Goal: Task Accomplishment & Management: Manage account settings

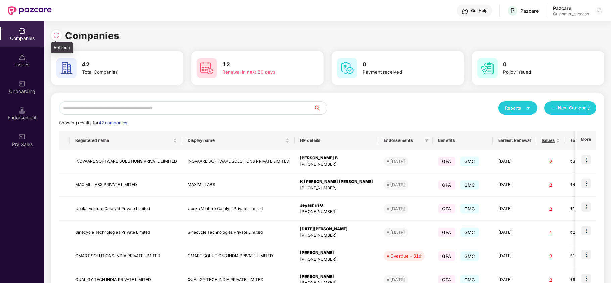
click at [57, 31] on div at bounding box center [56, 35] width 11 height 11
click at [117, 110] on input "text" at bounding box center [186, 107] width 255 height 13
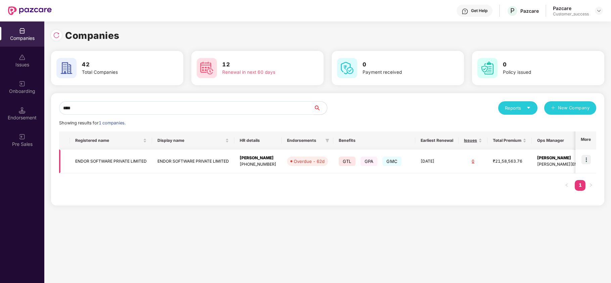
type input "****"
click at [585, 160] on img at bounding box center [586, 159] width 9 height 9
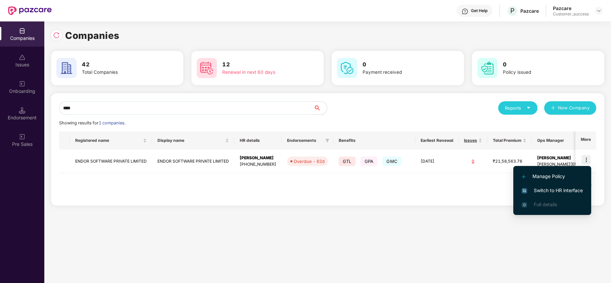
click at [556, 191] on span "Switch to HR interface" at bounding box center [552, 190] width 61 height 7
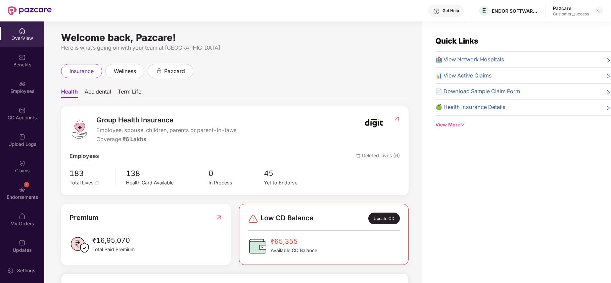
click at [19, 91] on div "Employees" at bounding box center [22, 91] width 44 height 7
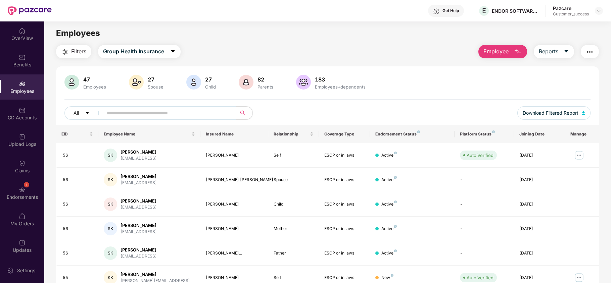
click at [588, 54] on img "button" at bounding box center [590, 52] width 8 height 8
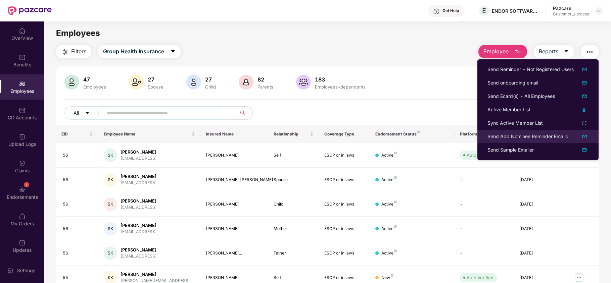
click at [518, 136] on div "Send Add Nominee Reminder Emails" at bounding box center [528, 136] width 80 height 7
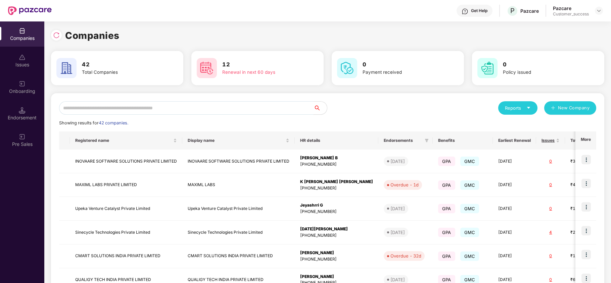
click at [169, 106] on input "text" at bounding box center [186, 107] width 255 height 13
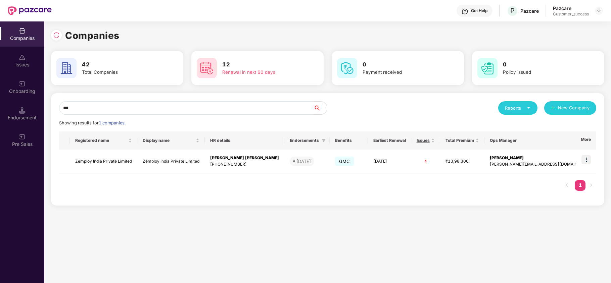
type input "***"
click at [583, 161] on img at bounding box center [586, 159] width 9 height 9
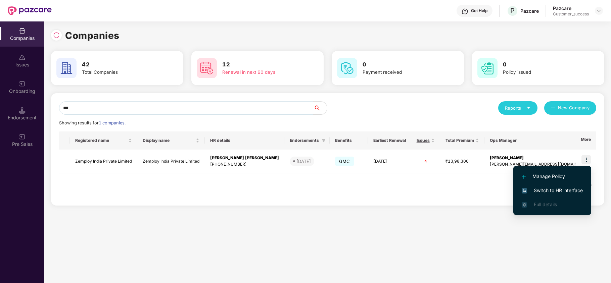
click at [567, 187] on span "Switch to HR interface" at bounding box center [552, 190] width 61 height 7
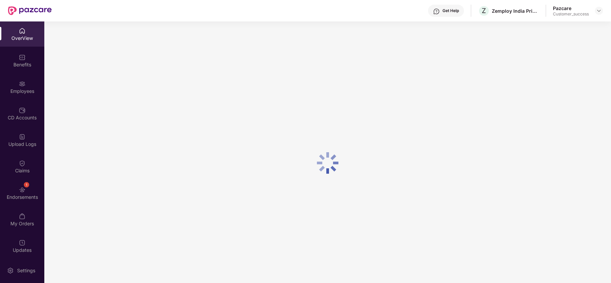
click at [24, 94] on div "Employees" at bounding box center [22, 91] width 44 height 7
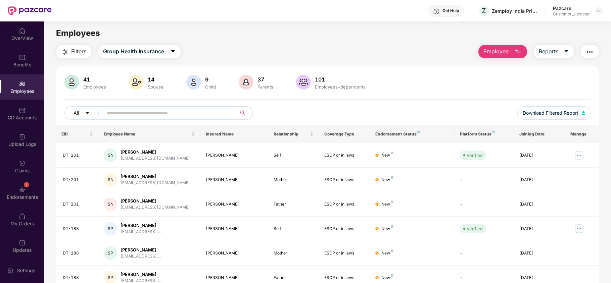
click at [127, 112] on input "text" at bounding box center [167, 113] width 121 height 10
paste input "******"
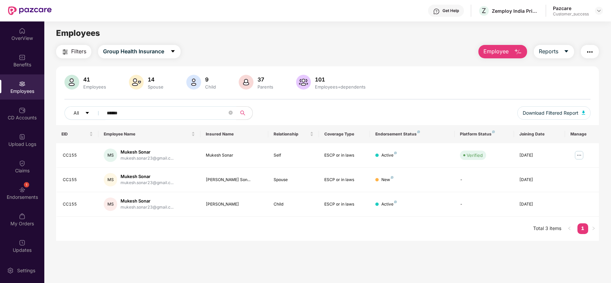
type input "******"
click at [576, 155] on img at bounding box center [579, 155] width 11 height 11
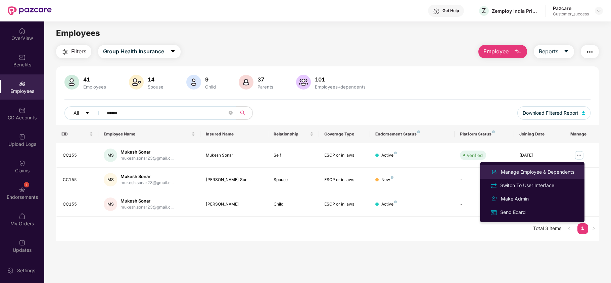
click at [548, 173] on div "Manage Employee & Dependents" at bounding box center [538, 172] width 76 height 7
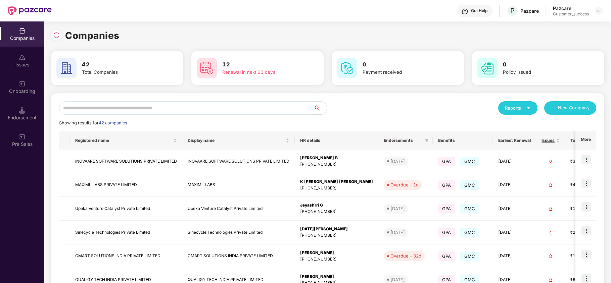
click at [154, 109] on input "text" at bounding box center [186, 107] width 255 height 13
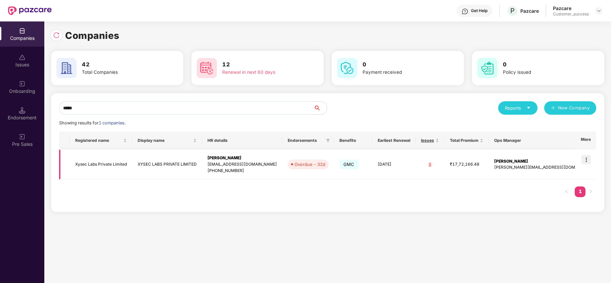
type input "*****"
click at [94, 170] on td "Xysec Labs Private Limited" at bounding box center [101, 165] width 62 height 30
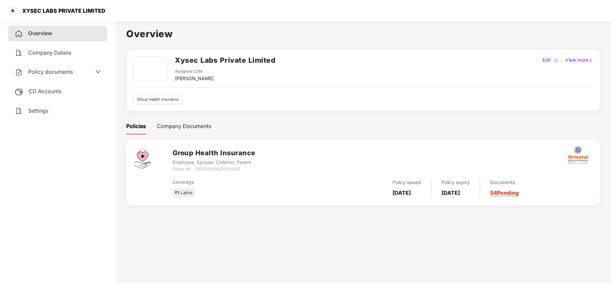
click at [48, 89] on span "CD Accounts" at bounding box center [45, 91] width 33 height 7
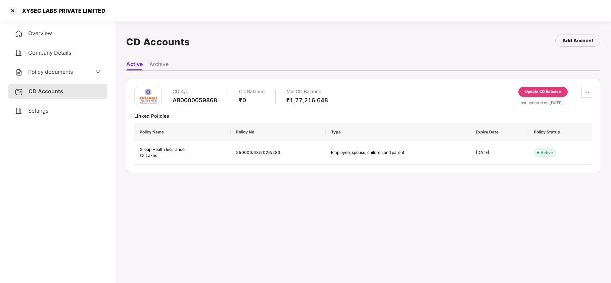
click at [549, 91] on div "Update CD Balance" at bounding box center [543, 92] width 36 height 6
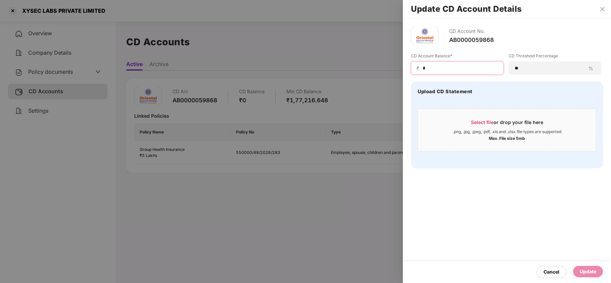
click at [434, 68] on input "*" at bounding box center [460, 68] width 76 height 7
type input "*****"
click at [591, 271] on div "Update" at bounding box center [588, 271] width 16 height 7
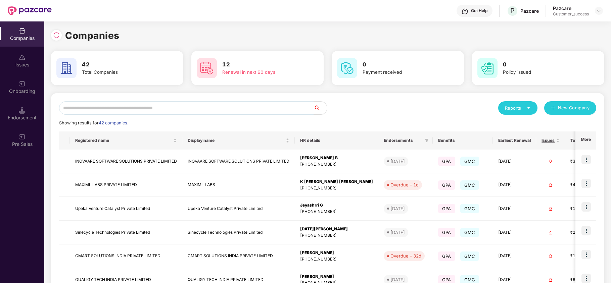
click at [171, 111] on input "text" at bounding box center [186, 107] width 255 height 13
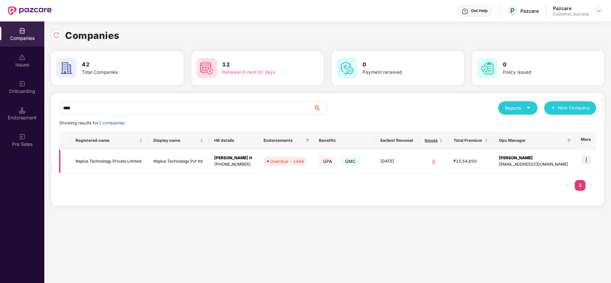
type input "****"
click at [586, 162] on img at bounding box center [586, 159] width 9 height 9
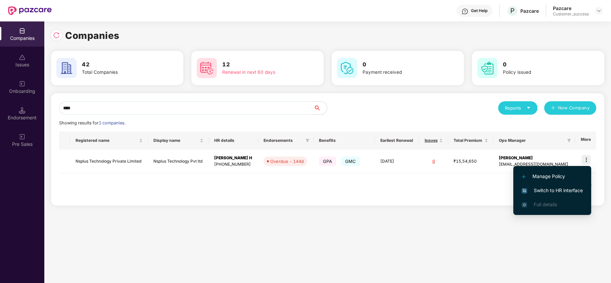
click at [564, 191] on span "Switch to HR interface" at bounding box center [552, 190] width 61 height 7
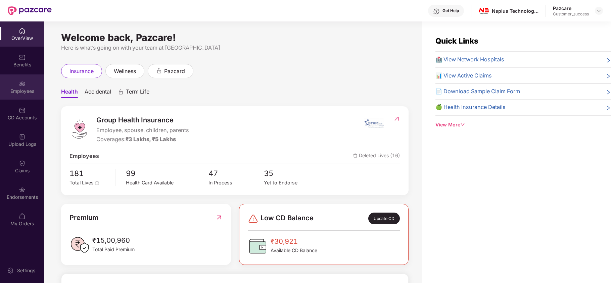
click at [20, 83] on img at bounding box center [22, 84] width 7 height 7
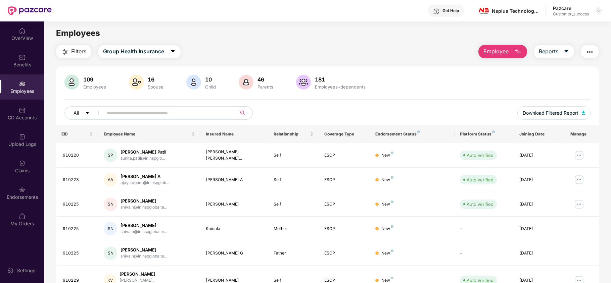
click at [147, 115] on input "text" at bounding box center [167, 113] width 121 height 10
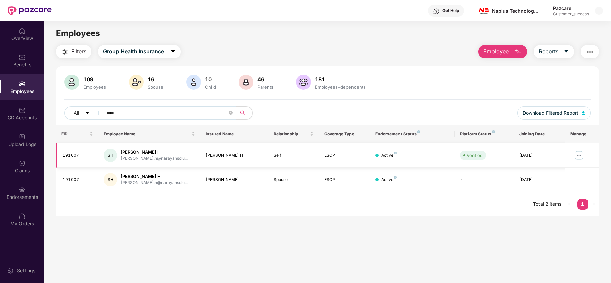
type input "****"
click at [577, 154] on img at bounding box center [579, 155] width 11 height 11
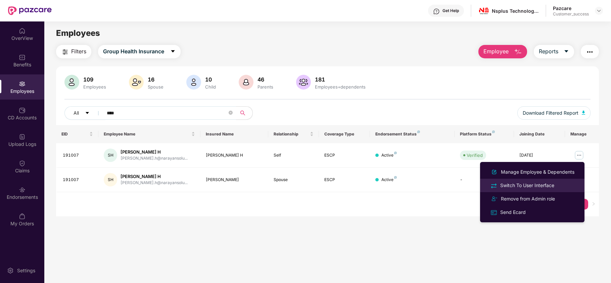
click at [525, 183] on div "Switch To User Interface" at bounding box center [527, 185] width 57 height 7
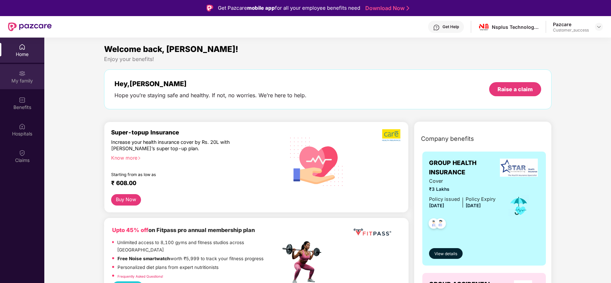
click at [26, 79] on div "My family" at bounding box center [22, 81] width 44 height 7
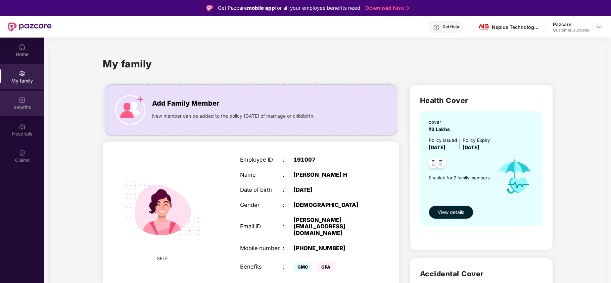
click at [26, 98] on div "Benefits" at bounding box center [22, 103] width 44 height 25
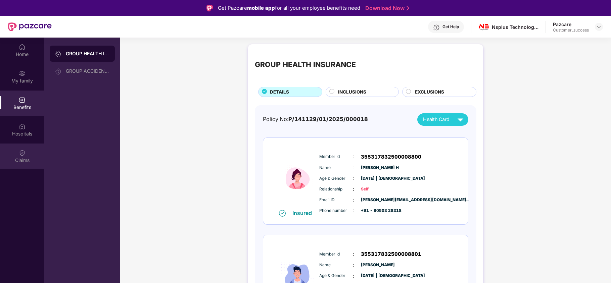
click at [20, 161] on div "Claims" at bounding box center [22, 160] width 44 height 7
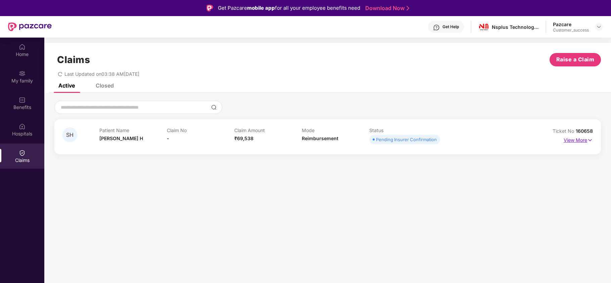
click at [583, 141] on p "View More" at bounding box center [578, 139] width 29 height 9
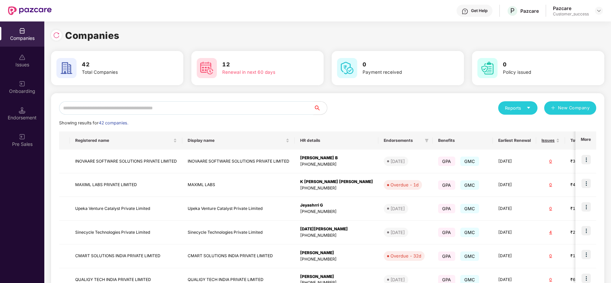
click at [171, 105] on input "text" at bounding box center [186, 107] width 255 height 13
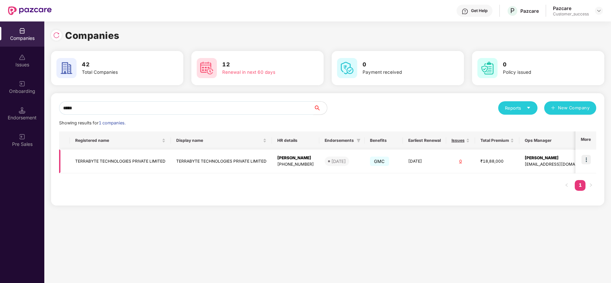
type input "*****"
click at [590, 159] on img at bounding box center [586, 159] width 9 height 9
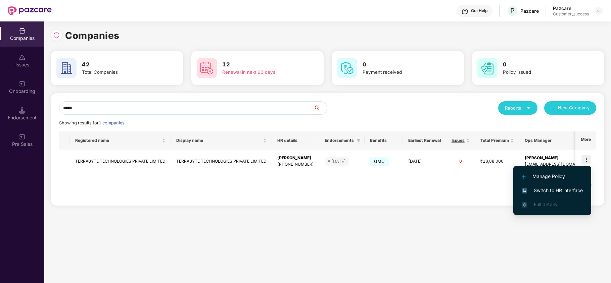
click at [556, 190] on span "Switch to HR interface" at bounding box center [552, 190] width 61 height 7
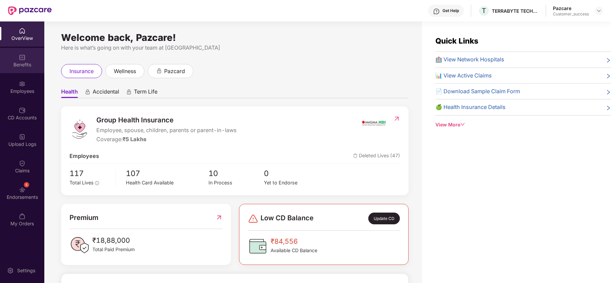
click at [22, 66] on div "Benefits" at bounding box center [22, 64] width 44 height 7
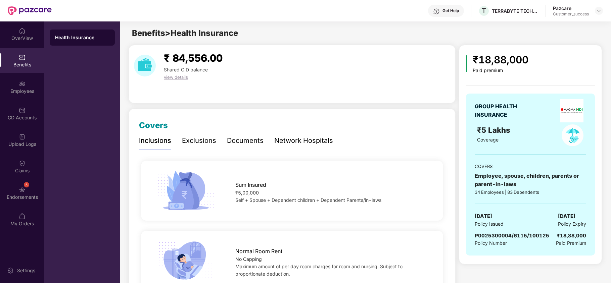
click at [481, 237] on span "P0025300004/6115/100125" at bounding box center [512, 236] width 75 height 6
copy span "P0025300004/6115/100125"
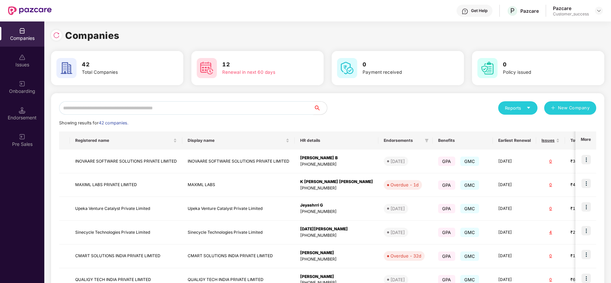
click at [131, 111] on input "text" at bounding box center [186, 107] width 255 height 13
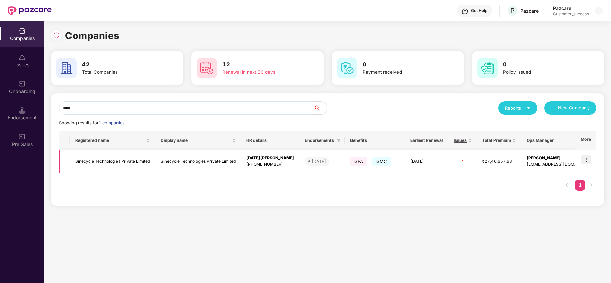
type input "****"
click at [586, 159] on img at bounding box center [586, 159] width 9 height 9
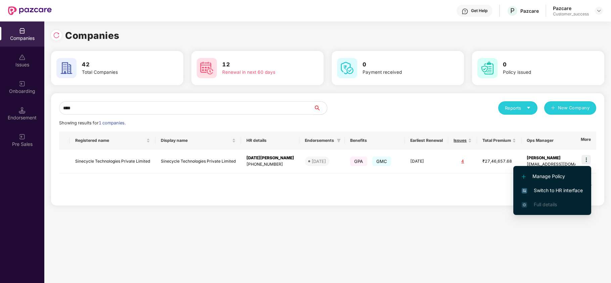
click at [574, 186] on li "Switch to HR interface" at bounding box center [553, 191] width 78 height 14
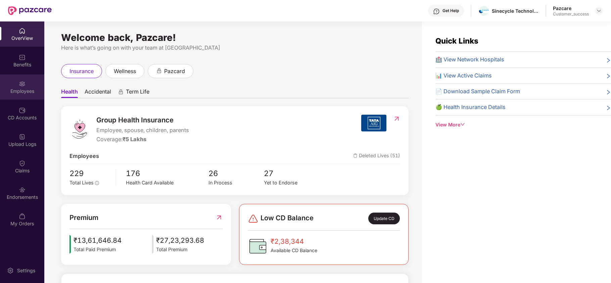
click at [20, 88] on div "Employees" at bounding box center [22, 91] width 44 height 7
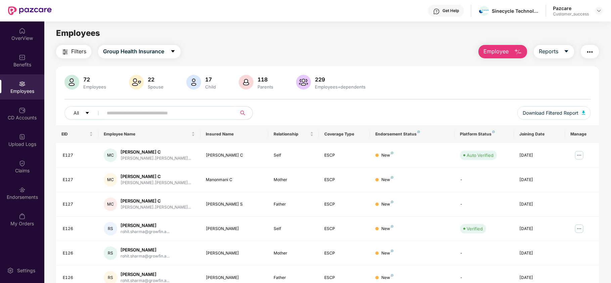
click at [499, 49] on span "Employee" at bounding box center [496, 51] width 25 height 8
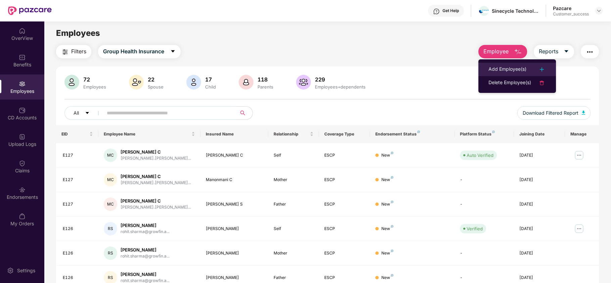
click at [487, 67] on li "Add Employee(s)" at bounding box center [518, 69] width 78 height 13
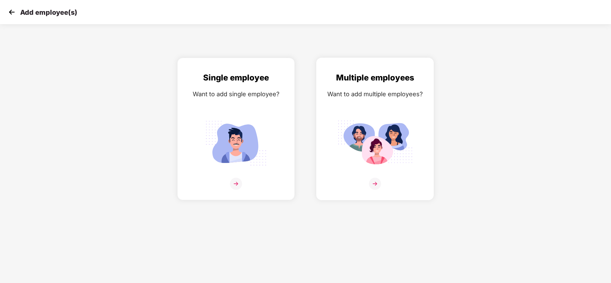
click at [375, 182] on img at bounding box center [375, 184] width 12 height 12
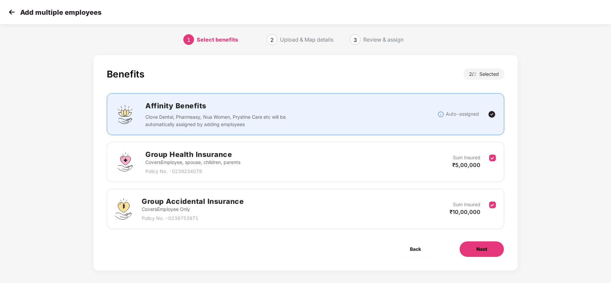
click at [484, 248] on span "Next" at bounding box center [482, 249] width 11 height 7
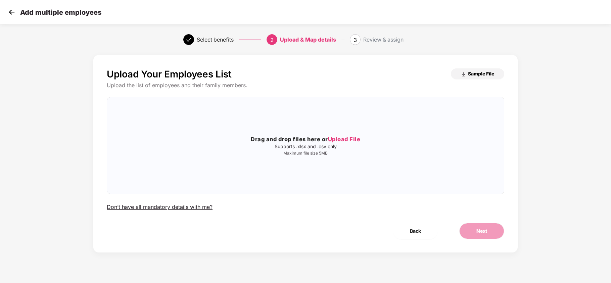
click at [486, 74] on span "Sample File" at bounding box center [481, 74] width 26 height 6
click at [351, 139] on span "Upload File" at bounding box center [344, 139] width 33 height 7
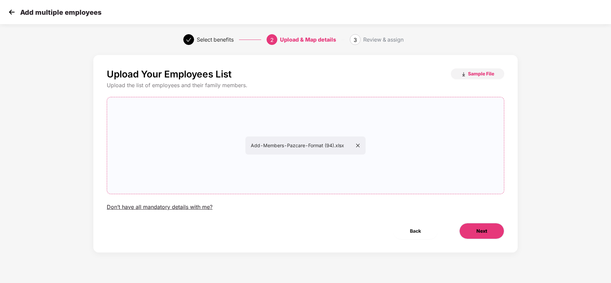
click at [483, 234] on span "Next" at bounding box center [482, 231] width 11 height 7
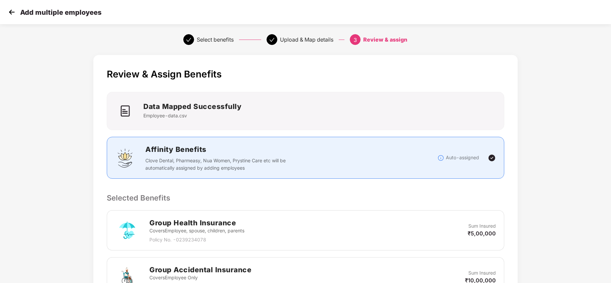
scroll to position [139, 0]
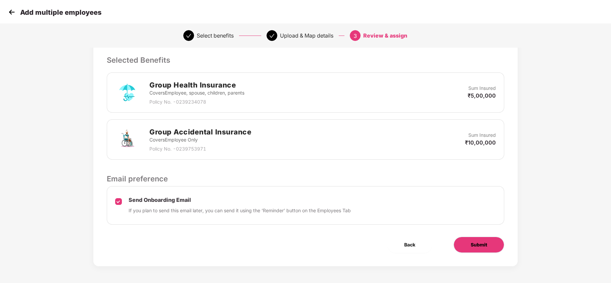
click at [479, 241] on button "Submit" at bounding box center [479, 245] width 51 height 16
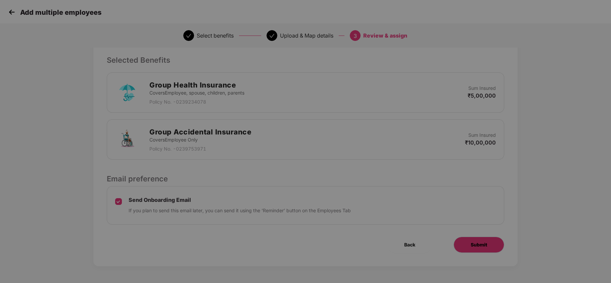
scroll to position [0, 0]
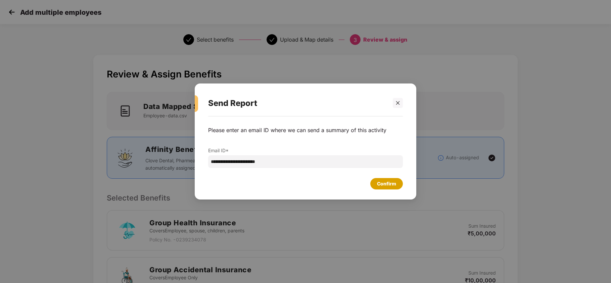
click at [395, 185] on div "Confirm" at bounding box center [386, 183] width 19 height 7
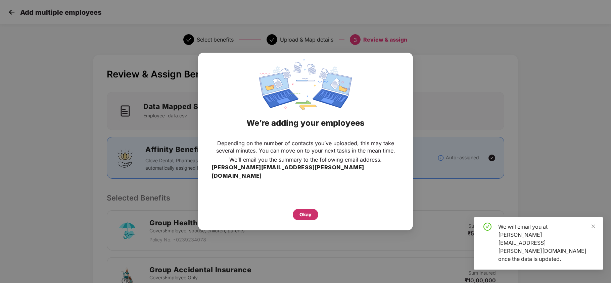
click at [310, 211] on div "Okay" at bounding box center [306, 214] width 12 height 7
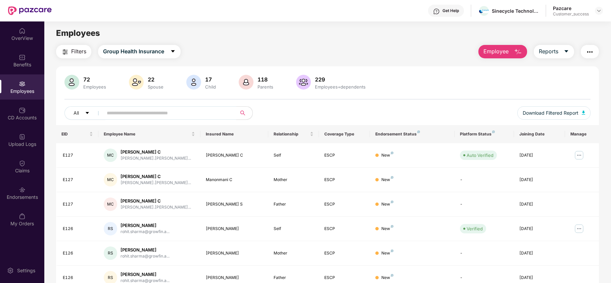
click at [133, 113] on input "text" at bounding box center [167, 113] width 121 height 10
paste input "****"
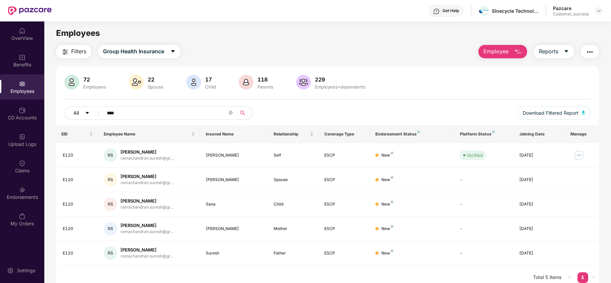
drag, startPoint x: 122, startPoint y: 114, endPoint x: 76, endPoint y: 114, distance: 45.7
click at [76, 114] on div "All ****" at bounding box center [217, 112] width 307 height 13
paste input "text"
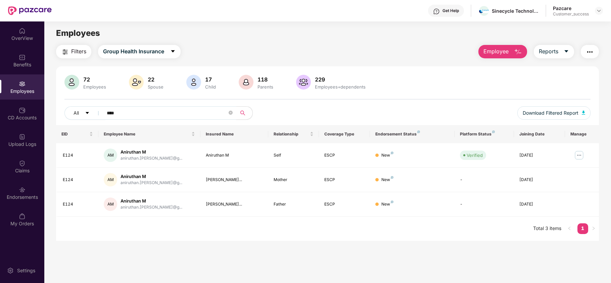
type input "****"
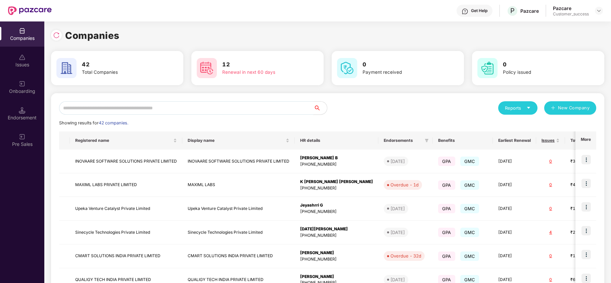
click at [176, 110] on input "text" at bounding box center [186, 107] width 255 height 13
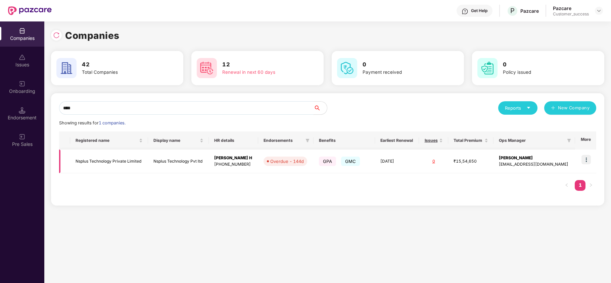
type input "****"
click at [587, 159] on img at bounding box center [586, 159] width 9 height 9
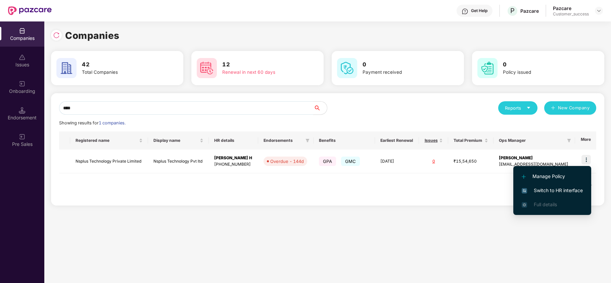
click at [572, 187] on span "Switch to HR interface" at bounding box center [552, 190] width 61 height 7
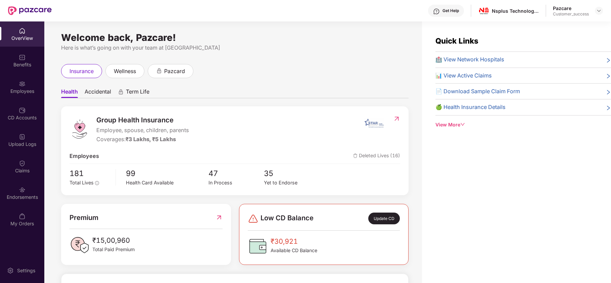
click at [26, 89] on div "Employees" at bounding box center [22, 91] width 44 height 7
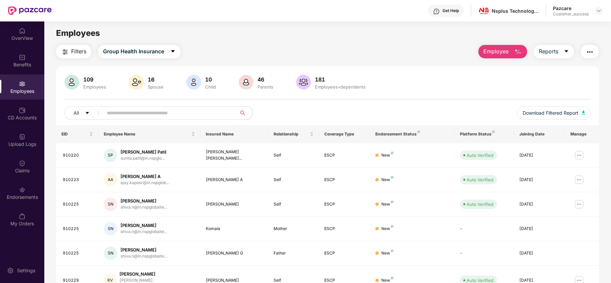
click at [122, 115] on input "text" at bounding box center [167, 113] width 121 height 10
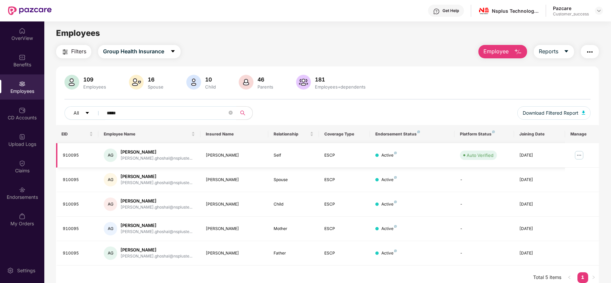
type input "*****"
drag, startPoint x: 119, startPoint y: 150, endPoint x: 170, endPoint y: 146, distance: 51.2
click at [170, 146] on td "AG [PERSON_NAME] [PERSON_NAME].ghoshal@nspluste..." at bounding box center [149, 155] width 102 height 25
copy div "[PERSON_NAME]"
click at [578, 156] on img at bounding box center [579, 155] width 11 height 11
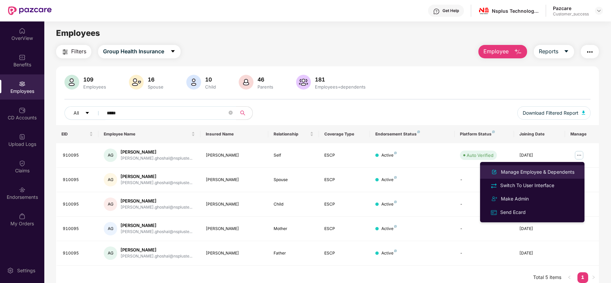
click at [560, 173] on div "Manage Employee & Dependents" at bounding box center [538, 172] width 76 height 7
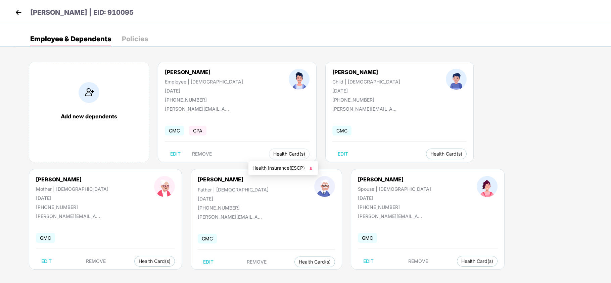
click at [273, 156] on span "Health Card(s)" at bounding box center [289, 153] width 32 height 3
click at [271, 169] on span "Health Insurance(ESCP)" at bounding box center [284, 168] width 62 height 7
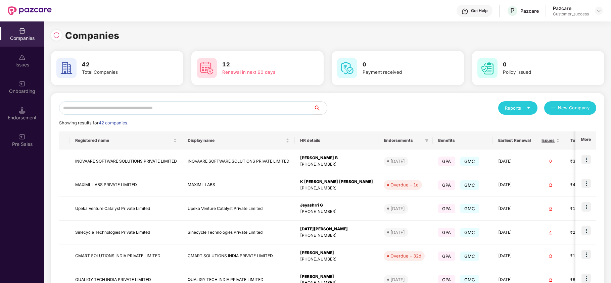
click at [128, 104] on input "text" at bounding box center [186, 107] width 255 height 13
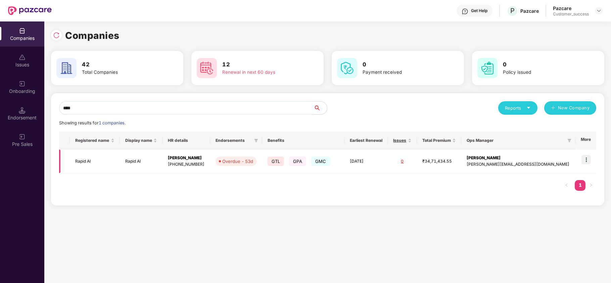
type input "****"
click at [585, 157] on img at bounding box center [586, 159] width 9 height 9
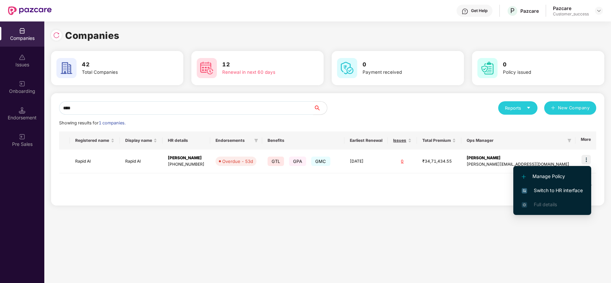
click at [575, 190] on span "Switch to HR interface" at bounding box center [552, 190] width 61 height 7
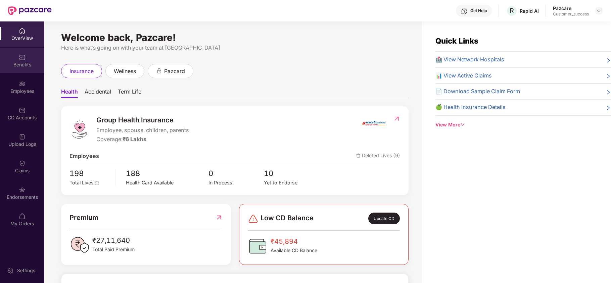
click at [24, 66] on div "Benefits" at bounding box center [22, 64] width 44 height 7
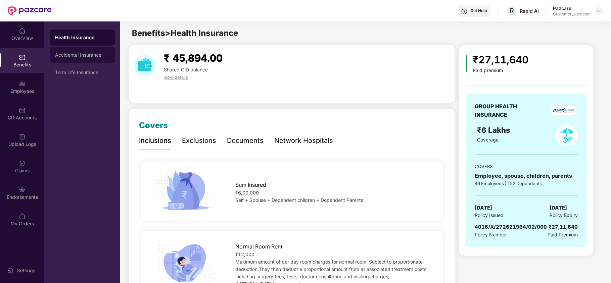
click at [73, 54] on div "Accidental Insurance" at bounding box center [82, 54] width 54 height 5
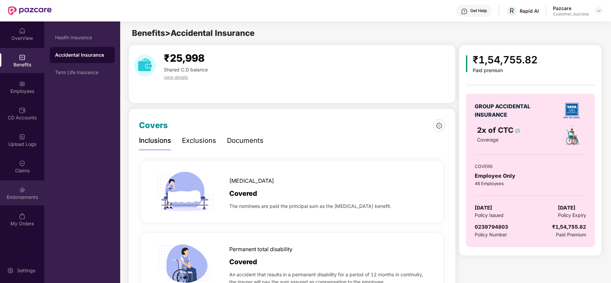
click at [19, 189] on img at bounding box center [22, 190] width 7 height 7
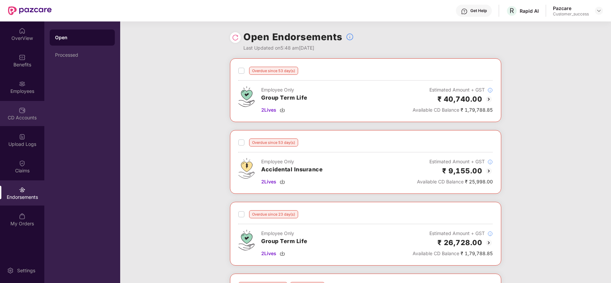
click at [21, 111] on img at bounding box center [22, 110] width 7 height 7
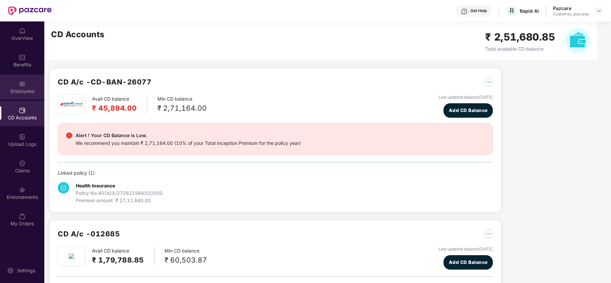
click at [23, 88] on div "Employees" at bounding box center [22, 91] width 44 height 7
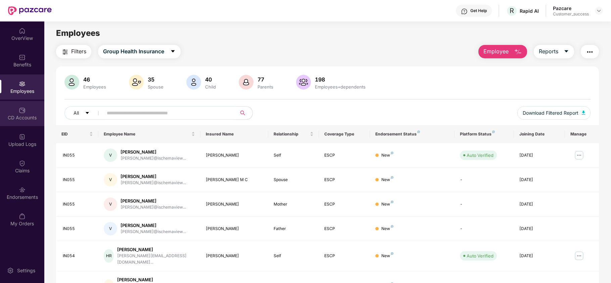
click at [29, 116] on div "CD Accounts" at bounding box center [22, 118] width 44 height 7
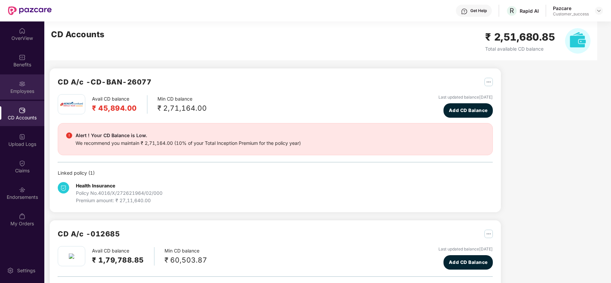
click at [29, 81] on div "Employees" at bounding box center [22, 87] width 44 height 25
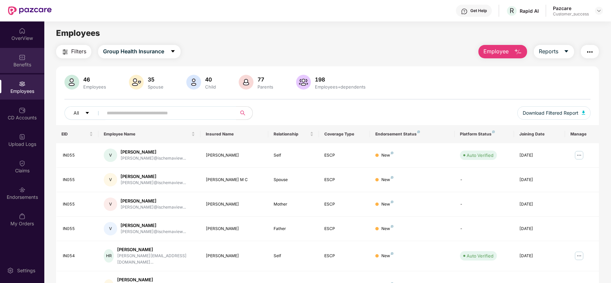
click at [22, 59] on img at bounding box center [22, 57] width 7 height 7
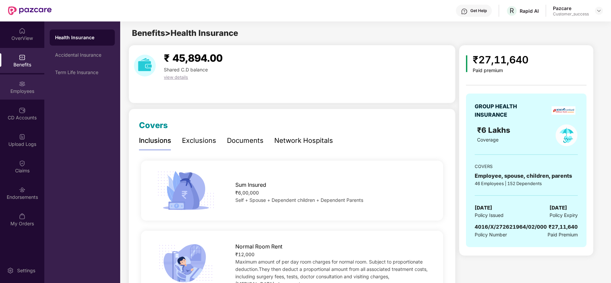
click at [18, 85] on div "Employees" at bounding box center [22, 87] width 44 height 25
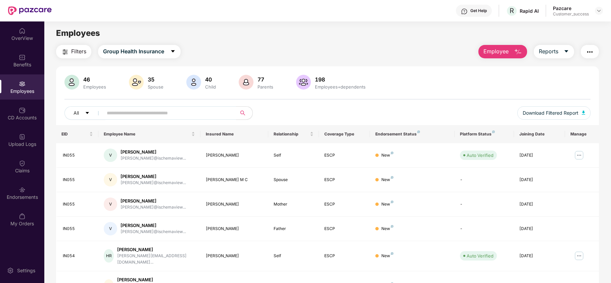
click at [276, 55] on div "Filters Group Health Insurance Employee Reports" at bounding box center [327, 51] width 543 height 13
click at [28, 114] on div "CD Accounts" at bounding box center [22, 113] width 44 height 25
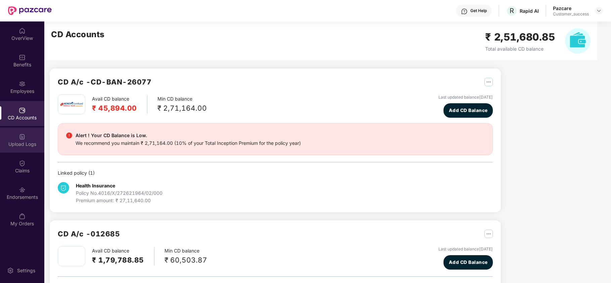
click at [29, 141] on div "Upload Logs" at bounding box center [22, 144] width 44 height 7
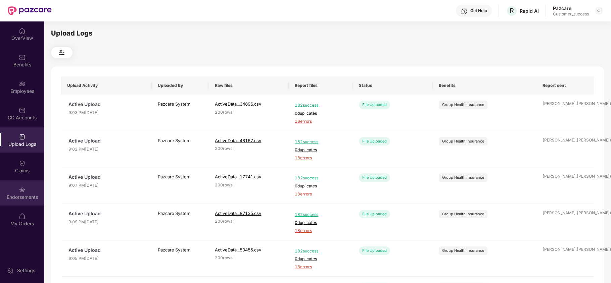
click at [24, 191] on img at bounding box center [22, 190] width 7 height 7
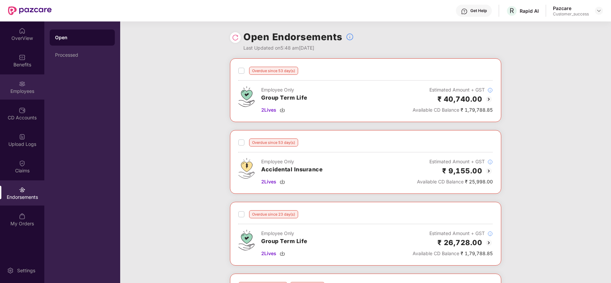
click at [13, 85] on div "Employees" at bounding box center [22, 87] width 44 height 25
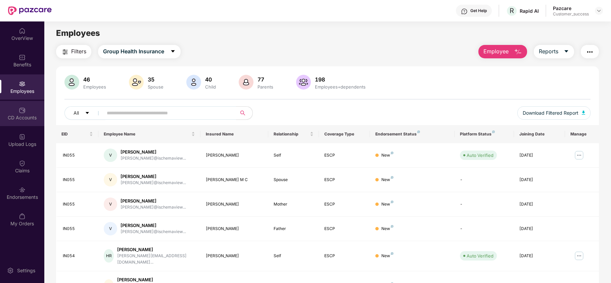
click at [17, 124] on div "CD Accounts" at bounding box center [22, 113] width 44 height 25
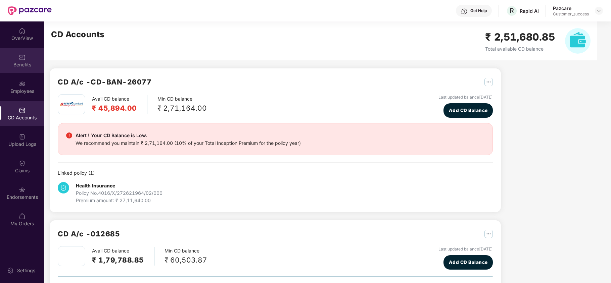
click at [25, 69] on div "Benefits" at bounding box center [22, 60] width 44 height 25
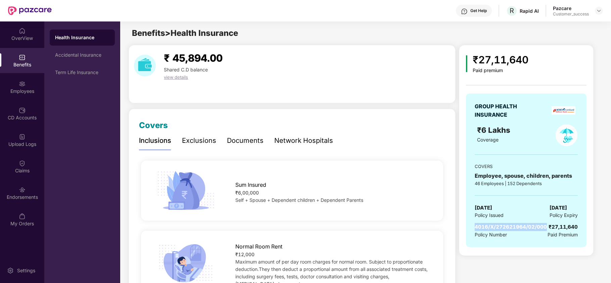
drag, startPoint x: 476, startPoint y: 227, endPoint x: 545, endPoint y: 228, distance: 68.9
click at [545, 228] on span "4016/X/272621964/02/000" at bounding box center [511, 227] width 72 height 6
copy span "4016/X/272621964/02/000"
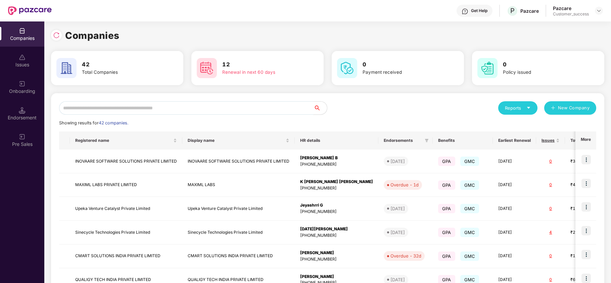
click at [166, 109] on input "text" at bounding box center [186, 107] width 255 height 13
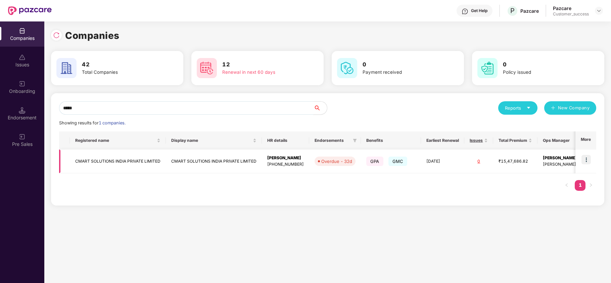
type input "*****"
click at [586, 159] on img at bounding box center [586, 159] width 9 height 9
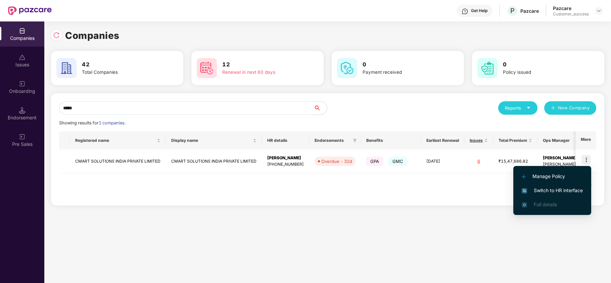
click at [573, 187] on span "Switch to HR interface" at bounding box center [552, 190] width 61 height 7
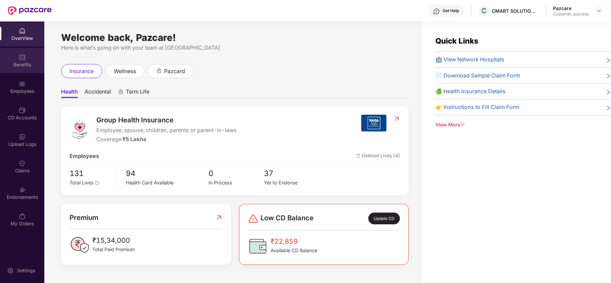
click at [23, 62] on div "Benefits" at bounding box center [22, 64] width 44 height 7
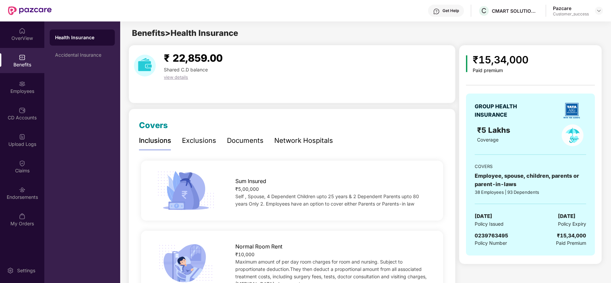
click at [491, 236] on span "0239763495" at bounding box center [492, 236] width 34 height 6
copy span "0239763495"
click at [491, 236] on span "0239763495" at bounding box center [492, 236] width 34 height 6
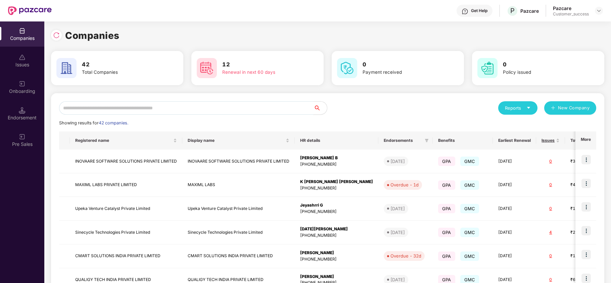
click at [171, 108] on input "text" at bounding box center [186, 107] width 255 height 13
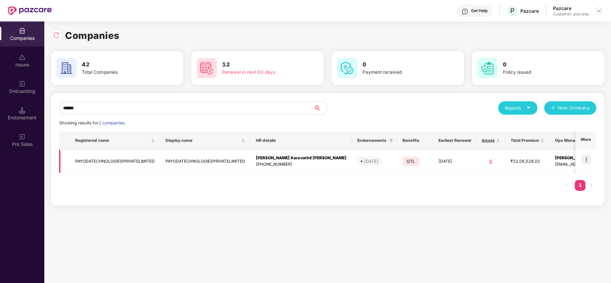
type input "******"
click at [586, 158] on img at bounding box center [586, 159] width 9 height 9
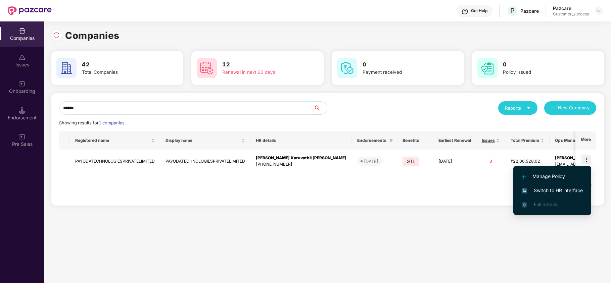
click at [580, 187] on span "Switch to HR interface" at bounding box center [552, 190] width 61 height 7
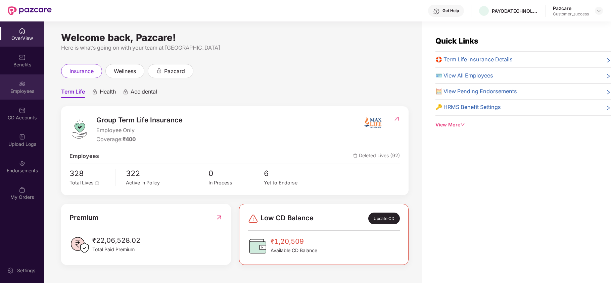
click at [22, 89] on div "Employees" at bounding box center [22, 91] width 44 height 7
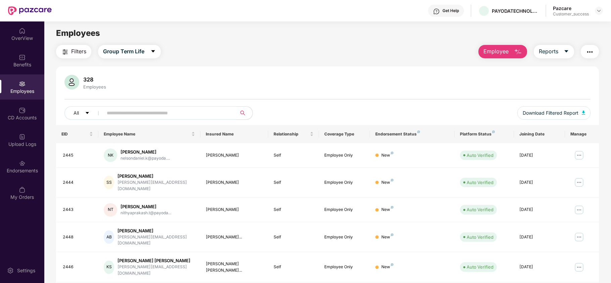
click at [496, 54] on span "Employee" at bounding box center [496, 51] width 25 height 8
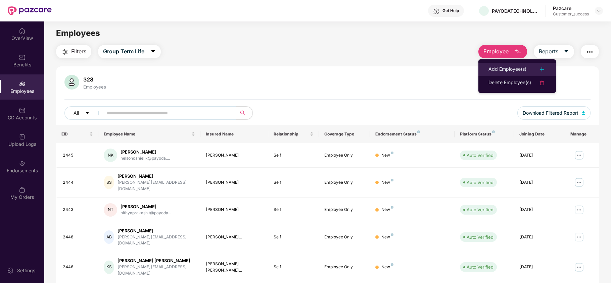
click at [487, 73] on li "Add Employee(s)" at bounding box center [518, 69] width 78 height 13
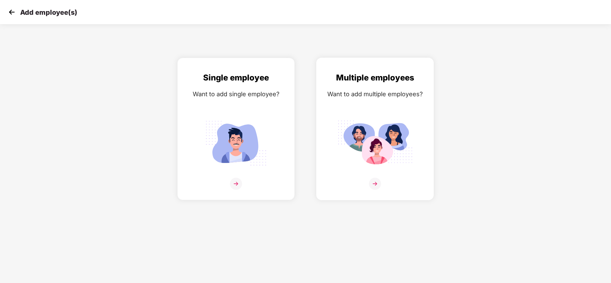
click at [375, 183] on img at bounding box center [375, 184] width 12 height 12
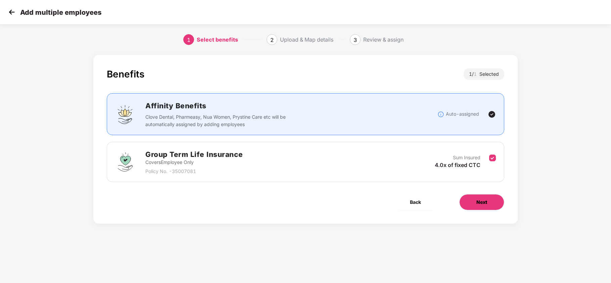
click at [483, 207] on button "Next" at bounding box center [481, 202] width 45 height 16
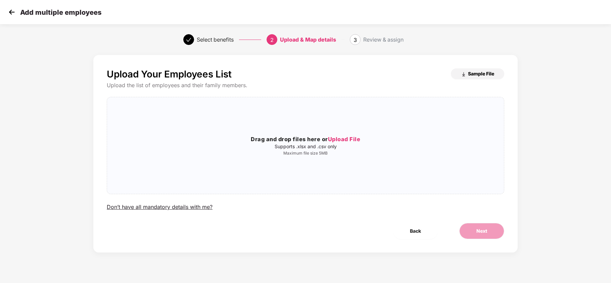
click at [492, 70] on button "Sample File" at bounding box center [477, 74] width 53 height 11
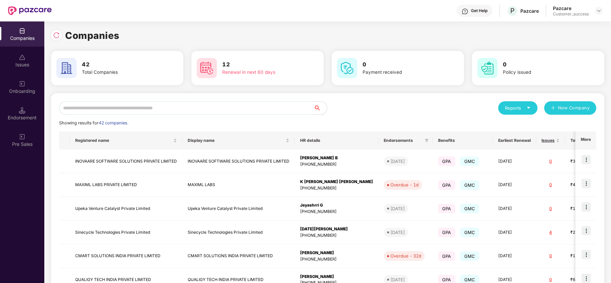
click at [178, 108] on input "text" at bounding box center [186, 107] width 255 height 13
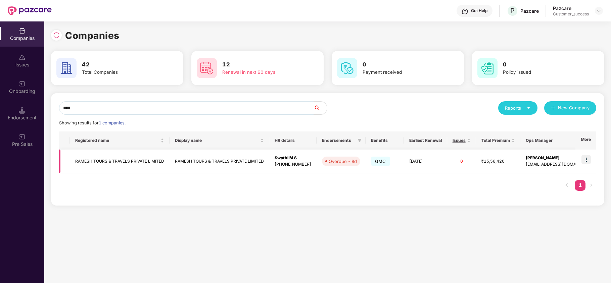
type input "****"
click at [585, 162] on img at bounding box center [586, 159] width 9 height 9
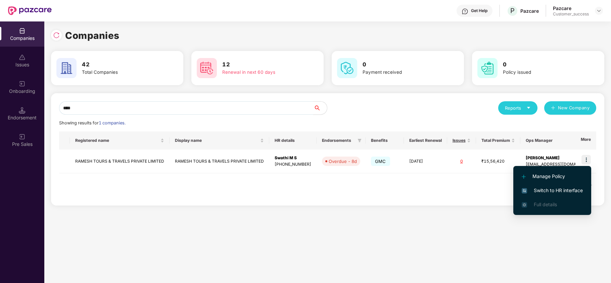
click at [572, 191] on span "Switch to HR interface" at bounding box center [552, 190] width 61 height 7
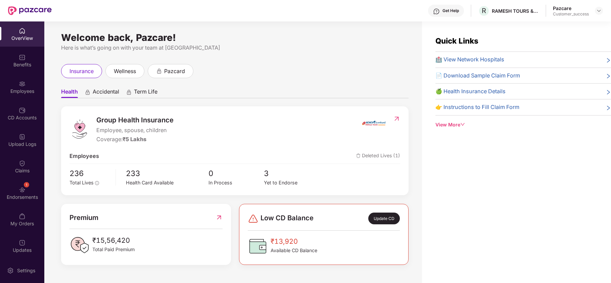
click at [26, 83] on div "Employees" at bounding box center [22, 87] width 44 height 25
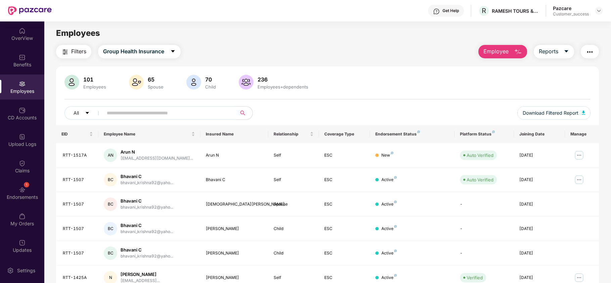
click at [495, 51] on span "Employee" at bounding box center [496, 51] width 25 height 8
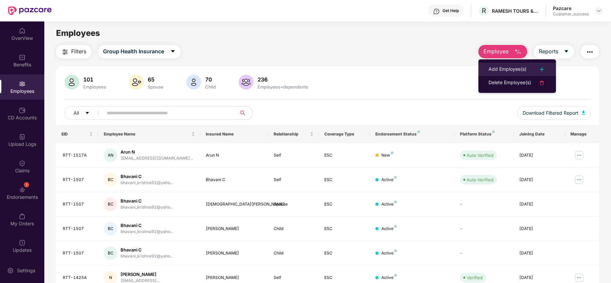
click at [515, 70] on div "Add Employee(s)" at bounding box center [508, 69] width 38 height 8
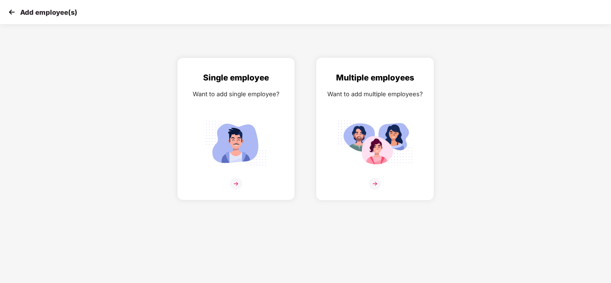
click at [378, 182] on img at bounding box center [375, 184] width 12 height 12
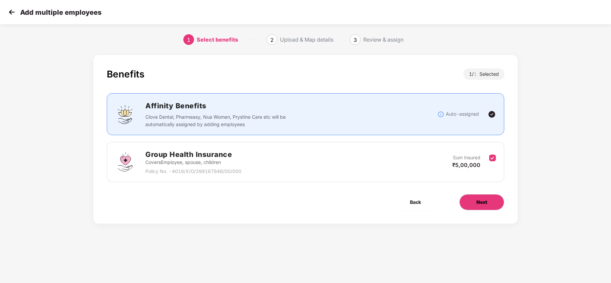
click at [472, 202] on button "Next" at bounding box center [481, 202] width 45 height 16
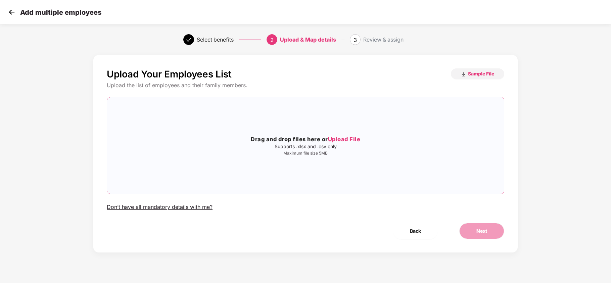
click at [343, 140] on span "Upload File" at bounding box center [344, 139] width 33 height 7
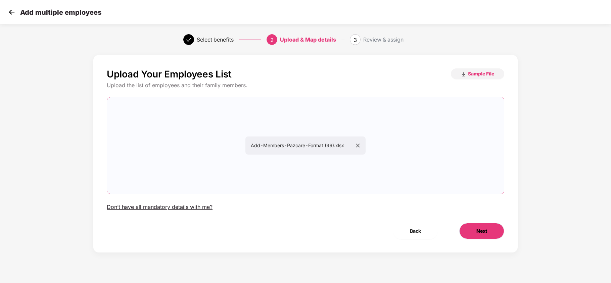
click at [476, 231] on button "Next" at bounding box center [481, 231] width 45 height 16
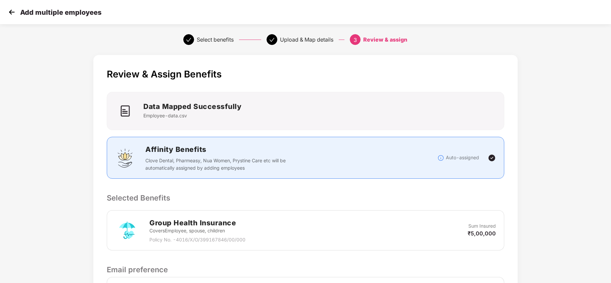
scroll to position [92, 0]
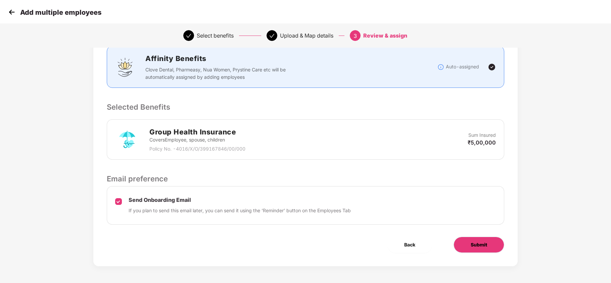
click at [481, 253] on button "Submit" at bounding box center [479, 245] width 51 height 16
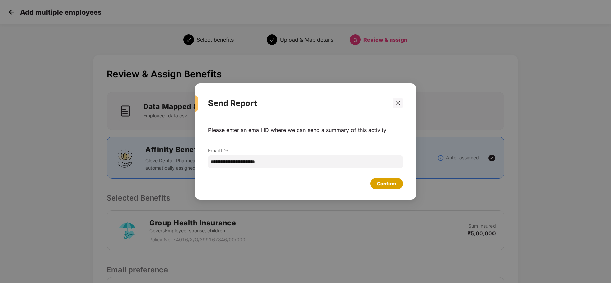
click at [385, 184] on div "Confirm" at bounding box center [386, 183] width 19 height 7
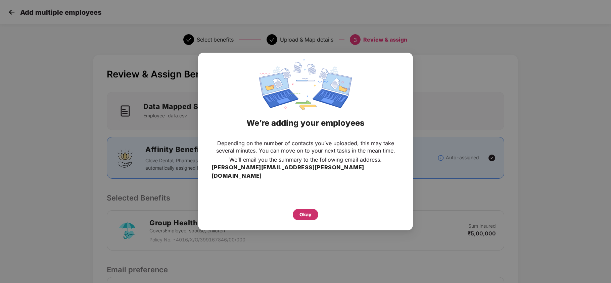
click at [309, 211] on div "Okay" at bounding box center [306, 214] width 12 height 7
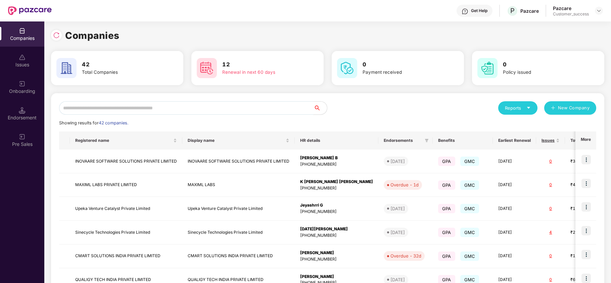
click at [141, 112] on input "text" at bounding box center [186, 107] width 255 height 13
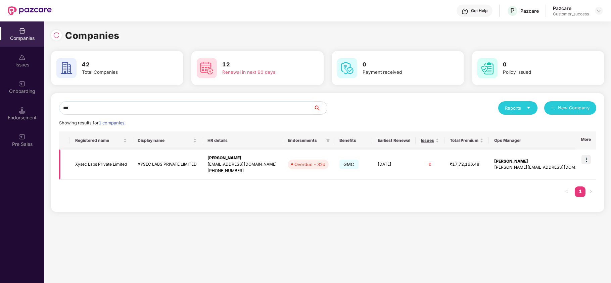
type input "***"
click at [587, 160] on img at bounding box center [586, 159] width 9 height 9
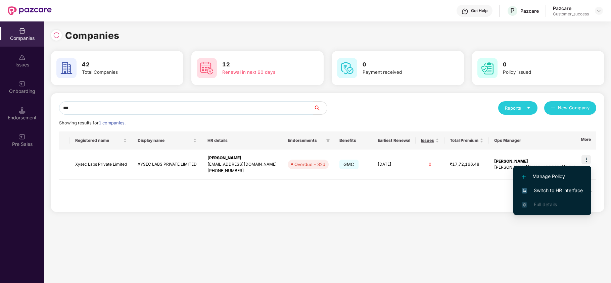
click at [569, 194] on span "Switch to HR interface" at bounding box center [552, 190] width 61 height 7
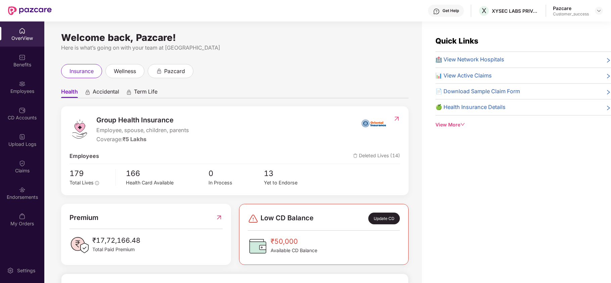
click at [19, 88] on div "Employees" at bounding box center [22, 91] width 44 height 7
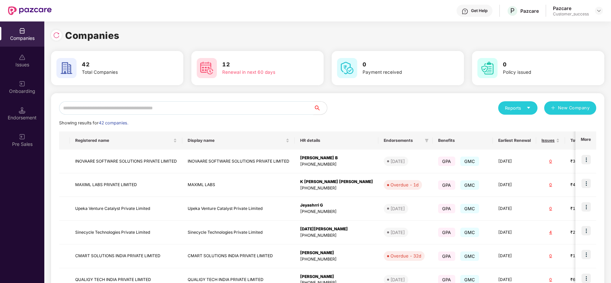
click at [186, 110] on input "text" at bounding box center [186, 107] width 255 height 13
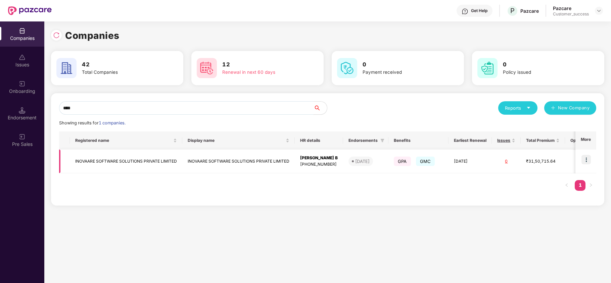
type input "****"
click at [586, 161] on img at bounding box center [586, 159] width 9 height 9
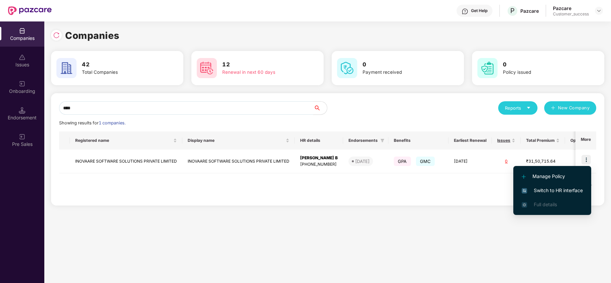
click at [572, 188] on span "Switch to HR interface" at bounding box center [552, 190] width 61 height 7
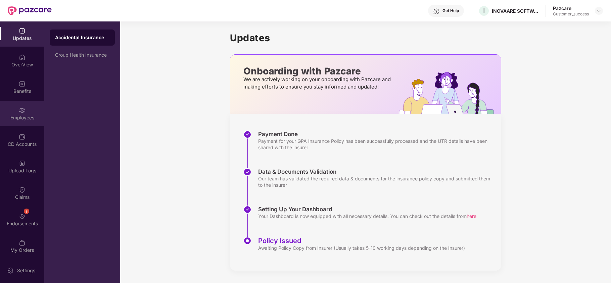
click at [24, 117] on div "Employees" at bounding box center [22, 118] width 44 height 7
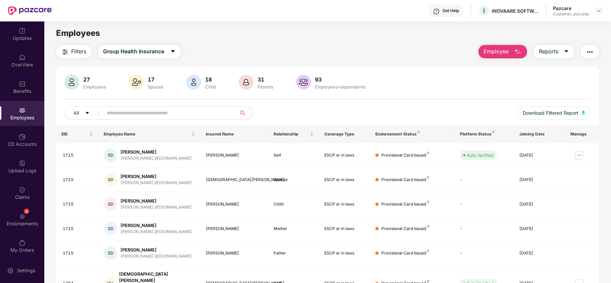
paste input "****"
click at [152, 113] on input "text" at bounding box center [167, 113] width 121 height 10
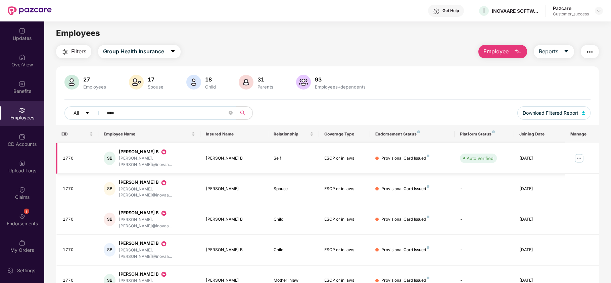
type input "****"
click at [579, 157] on img at bounding box center [579, 158] width 11 height 11
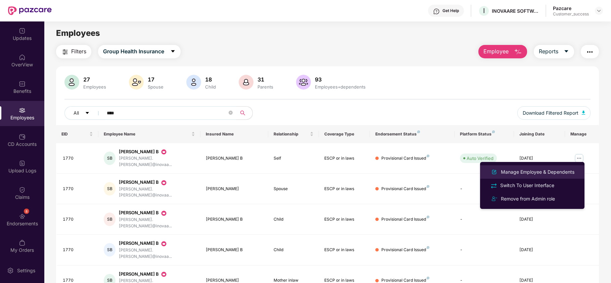
click at [538, 172] on div "Manage Employee & Dependents" at bounding box center [538, 172] width 76 height 7
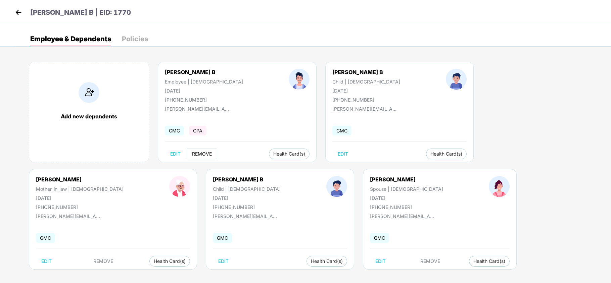
click at [204, 152] on span "REMOVE" at bounding box center [202, 153] width 20 height 5
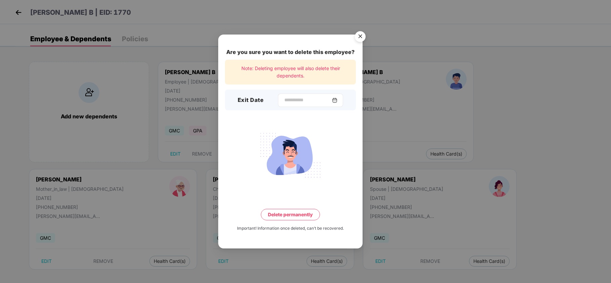
click at [298, 105] on div at bounding box center [310, 100] width 65 height 13
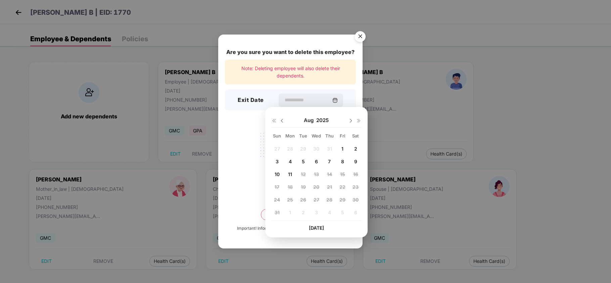
click at [290, 160] on span "4" at bounding box center [290, 162] width 3 height 6
type input "**********"
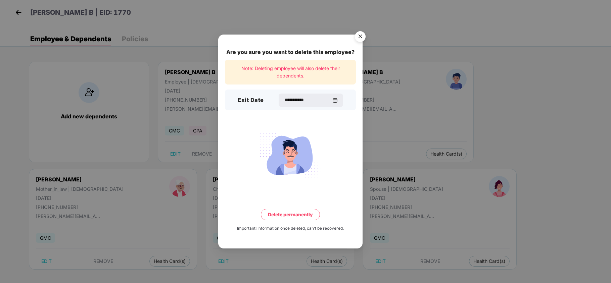
click at [289, 218] on button "Delete permanently" at bounding box center [290, 214] width 59 height 11
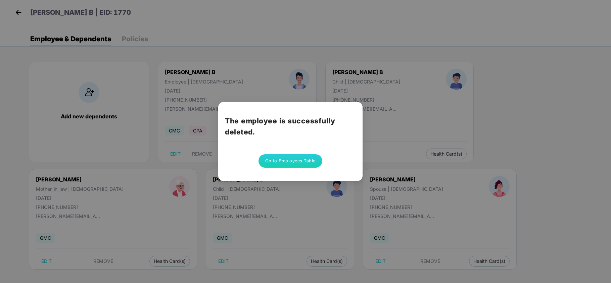
click at [280, 169] on div "The employee is successfully deleted. Go to Employees Table" at bounding box center [290, 141] width 144 height 79
click at [280, 164] on button "Go to Employees Table" at bounding box center [291, 161] width 64 height 13
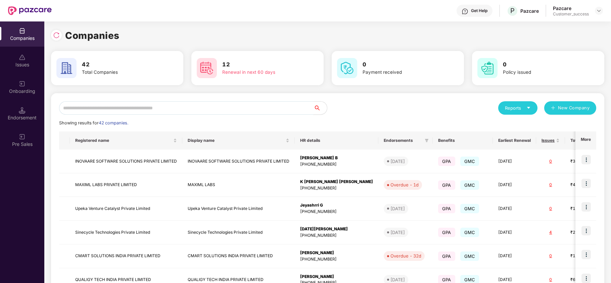
click at [135, 110] on input "text" at bounding box center [186, 107] width 255 height 13
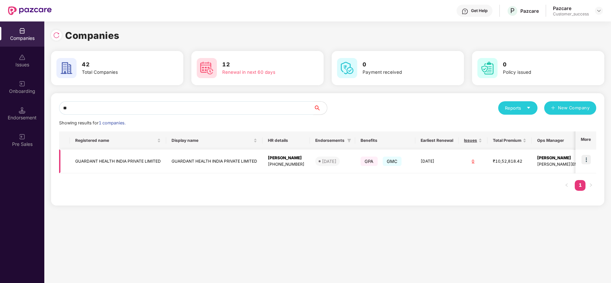
type input "**"
click at [588, 161] on img at bounding box center [586, 159] width 9 height 9
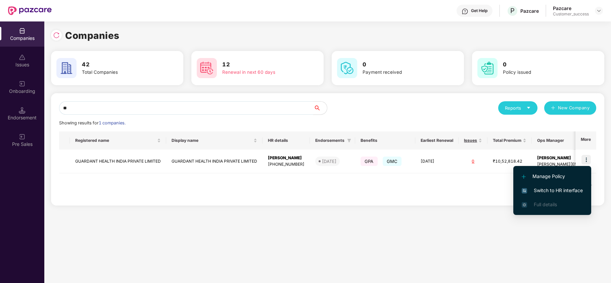
click at [567, 187] on span "Switch to HR interface" at bounding box center [552, 190] width 61 height 7
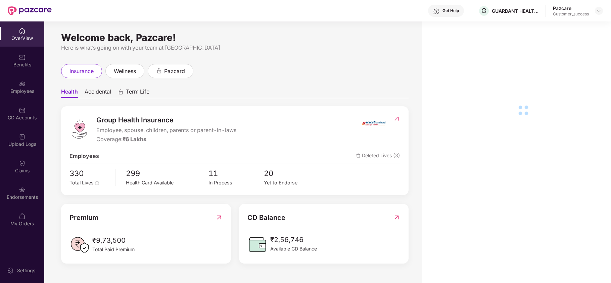
click at [14, 81] on div "Employees" at bounding box center [22, 87] width 44 height 25
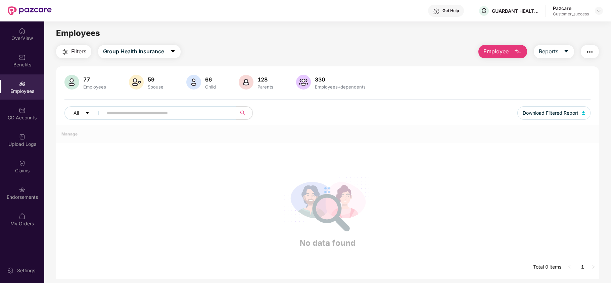
click at [14, 81] on div "Employees" at bounding box center [22, 87] width 44 height 25
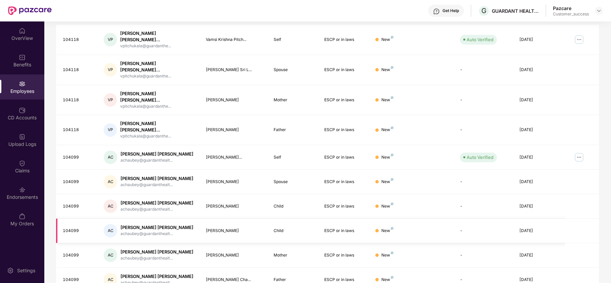
scroll to position [131, 0]
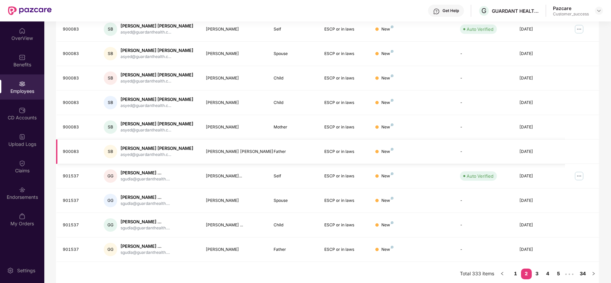
scroll to position [0, 0]
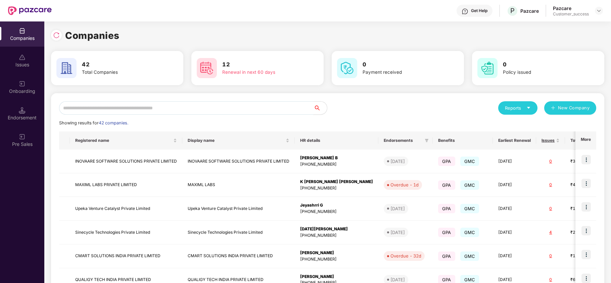
click at [167, 105] on input "text" at bounding box center [186, 107] width 255 height 13
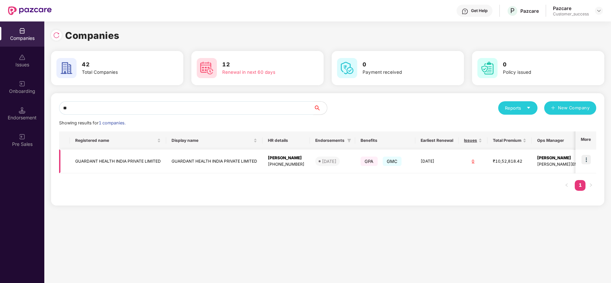
type input "**"
click at [588, 158] on img at bounding box center [586, 159] width 9 height 9
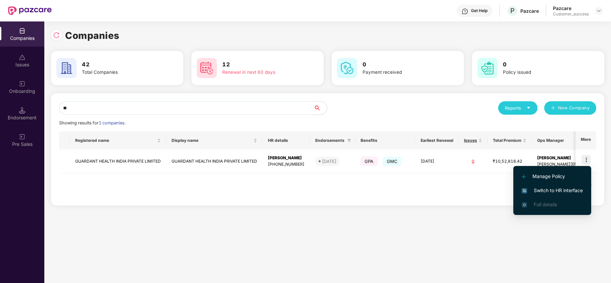
click at [569, 189] on span "Switch to HR interface" at bounding box center [552, 190] width 61 height 7
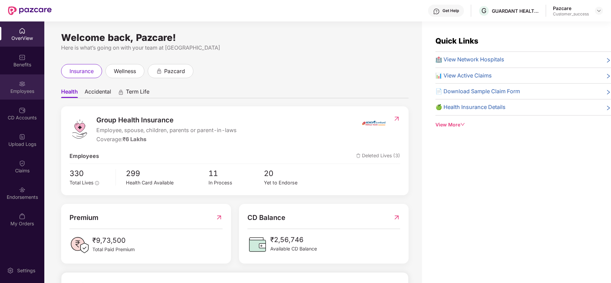
click at [27, 85] on div "Employees" at bounding box center [22, 87] width 44 height 25
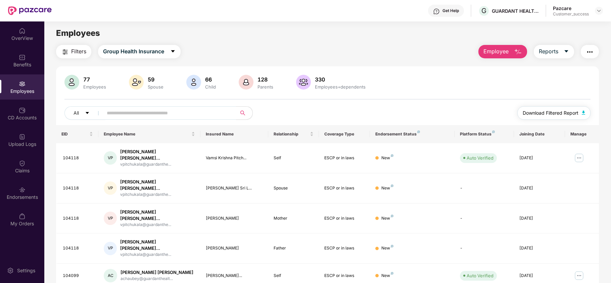
click at [538, 111] on span "Download Filtered Report" at bounding box center [551, 113] width 56 height 7
click at [167, 54] on button "Group Health Insurance" at bounding box center [139, 51] width 83 height 13
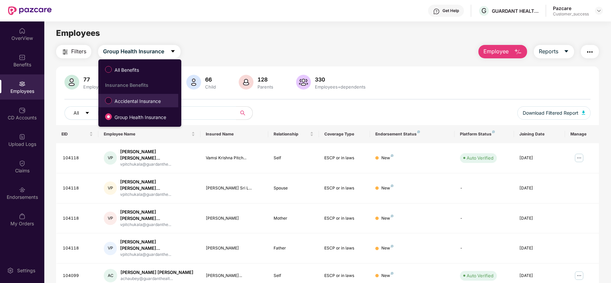
click at [149, 100] on span "Accidental Insurance" at bounding box center [138, 101] width 52 height 7
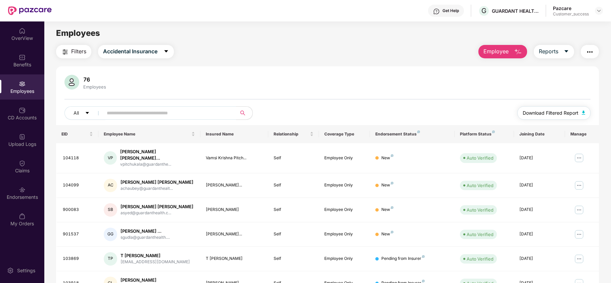
click at [537, 116] on span "Download Filtered Report" at bounding box center [551, 113] width 56 height 7
click at [309, 65] on div "Filters Accidental Insurance Employee Reports 76 Employees All Download Filtere…" at bounding box center [327, 234] width 543 height 379
click at [23, 121] on div "CD Accounts" at bounding box center [22, 118] width 44 height 7
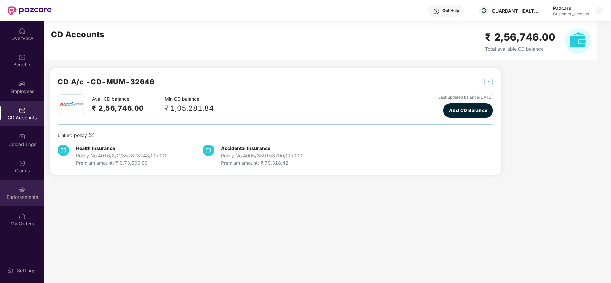
click at [18, 196] on div "Endorsements" at bounding box center [22, 197] width 44 height 7
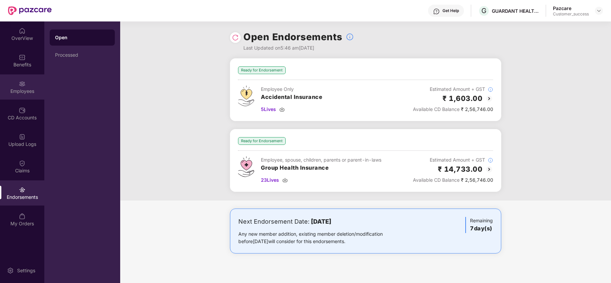
click at [26, 86] on div "Employees" at bounding box center [22, 87] width 44 height 25
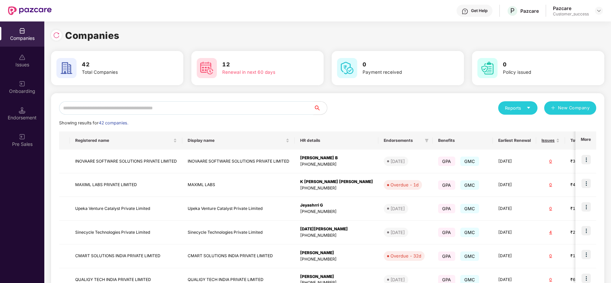
click at [180, 109] on input "text" at bounding box center [186, 107] width 255 height 13
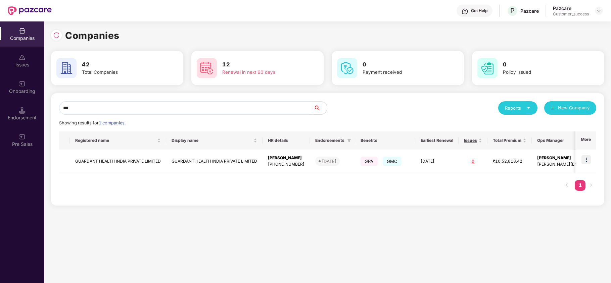
type input "***"
click at [108, 162] on td "GUARDANT HEALTH INDIA PRIVATE LIMITED" at bounding box center [118, 162] width 96 height 24
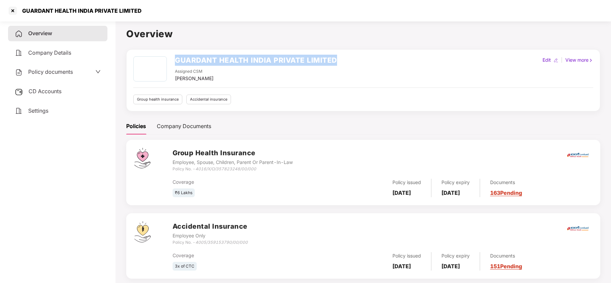
drag, startPoint x: 177, startPoint y: 61, endPoint x: 354, endPoint y: 56, distance: 177.4
click at [354, 56] on div "GUARDANT HEALTH INDIA PRIVATE LIMITED Assigned CSM [PERSON_NAME] Edit | View mo…" at bounding box center [363, 69] width 460 height 26
copy h2 "GUARDANT HEALTH INDIA PRIVATE LIMITED"
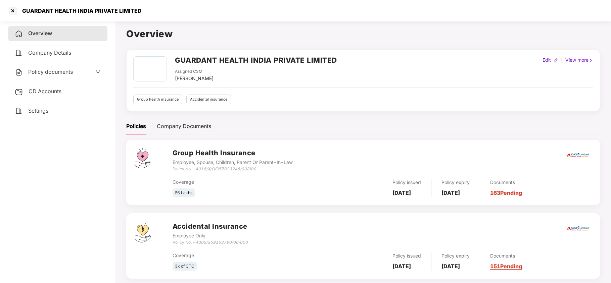
click at [272, 104] on div "Group health insurance Accidental insurance" at bounding box center [363, 100] width 460 height 10
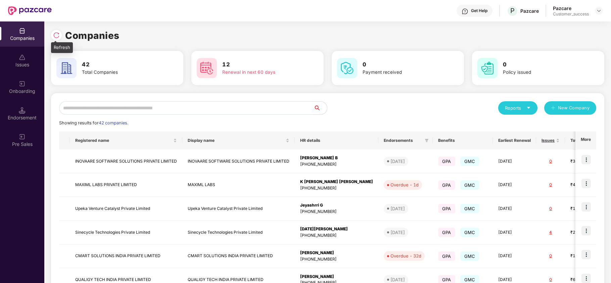
click at [53, 36] on img at bounding box center [56, 35] width 7 height 7
click at [140, 105] on input "text" at bounding box center [186, 107] width 255 height 13
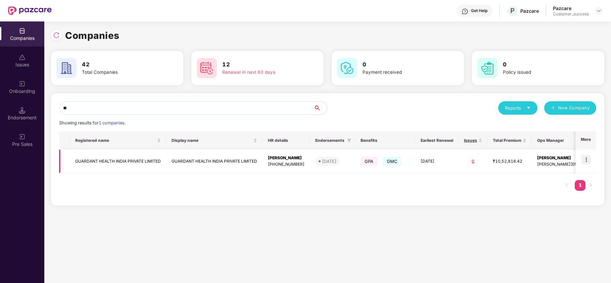
type input "**"
click at [587, 158] on img at bounding box center [586, 159] width 9 height 9
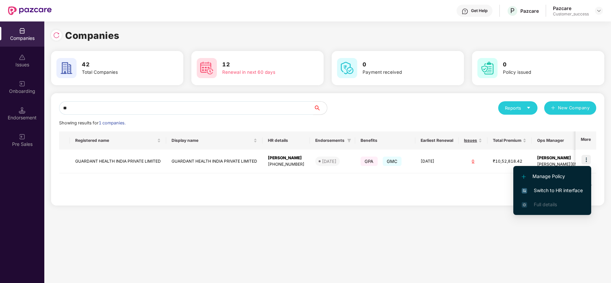
click at [561, 190] on span "Switch to HR interface" at bounding box center [552, 190] width 61 height 7
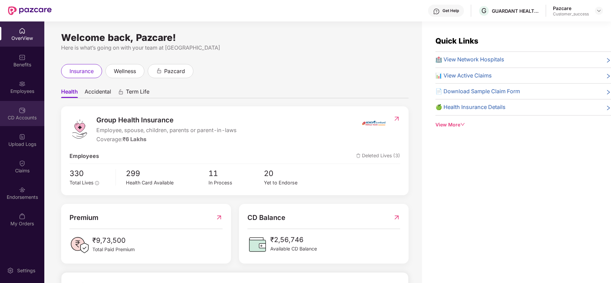
click at [28, 121] on div "CD Accounts" at bounding box center [22, 118] width 44 height 7
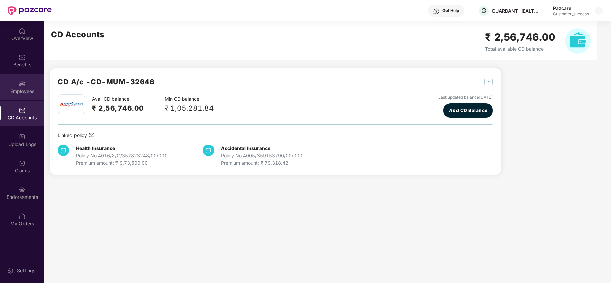
click at [26, 98] on div "Employees" at bounding box center [22, 87] width 44 height 25
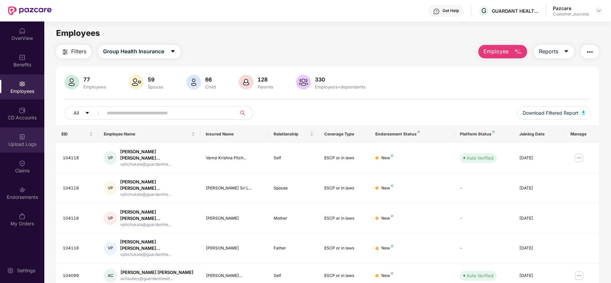
click at [22, 144] on div "Upload Logs" at bounding box center [22, 144] width 44 height 7
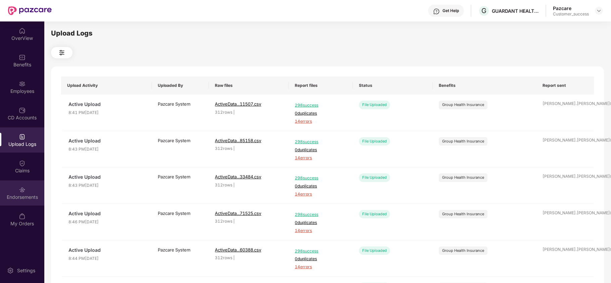
click at [27, 192] on div "Endorsements" at bounding box center [22, 193] width 44 height 25
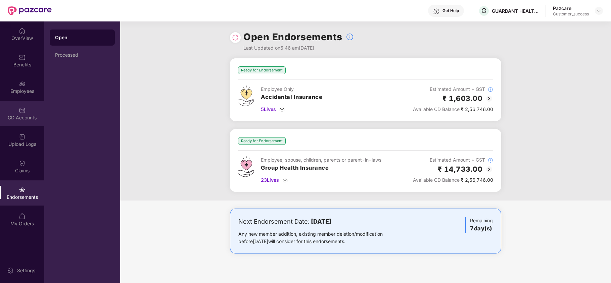
click at [24, 114] on div "CD Accounts" at bounding box center [22, 113] width 44 height 25
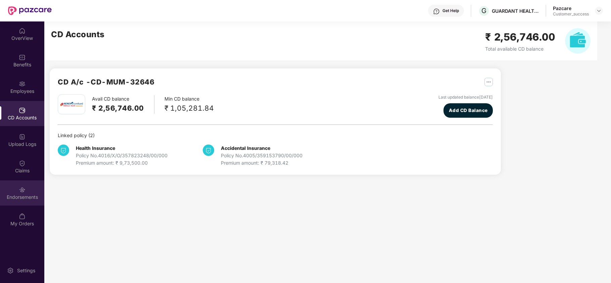
click at [29, 186] on div "Endorsements" at bounding box center [22, 193] width 44 height 25
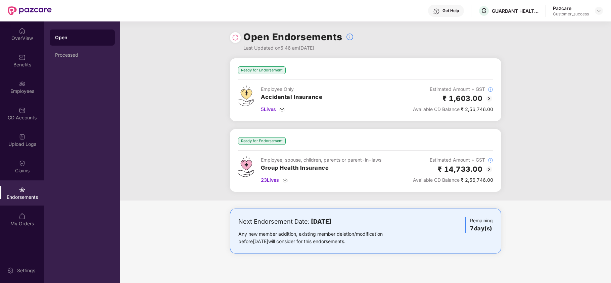
click at [488, 168] on img at bounding box center [489, 170] width 8 height 8
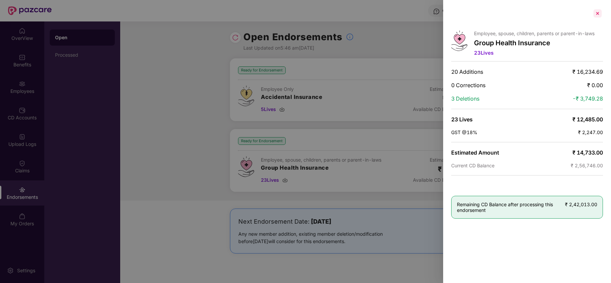
click at [598, 11] on div at bounding box center [598, 13] width 11 height 11
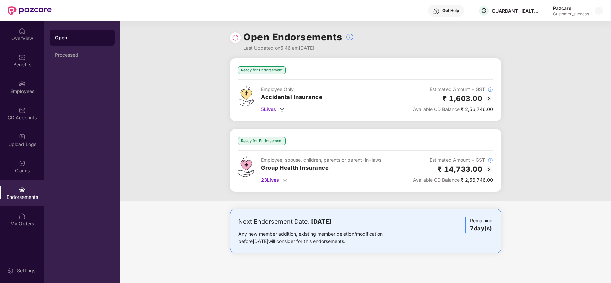
click at [490, 167] on img at bounding box center [489, 170] width 8 height 8
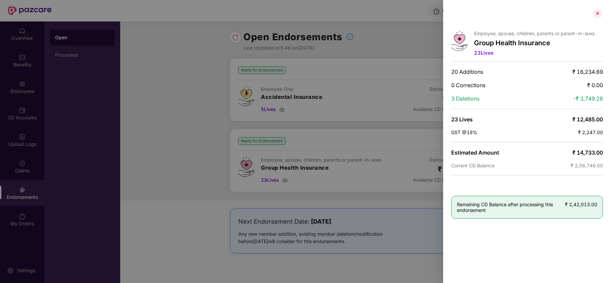
click at [597, 17] on div at bounding box center [598, 13] width 11 height 11
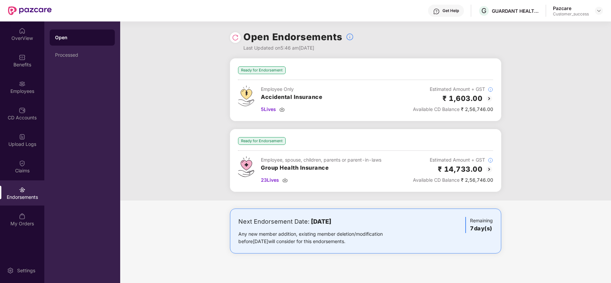
click at [489, 101] on img at bounding box center [489, 99] width 8 height 8
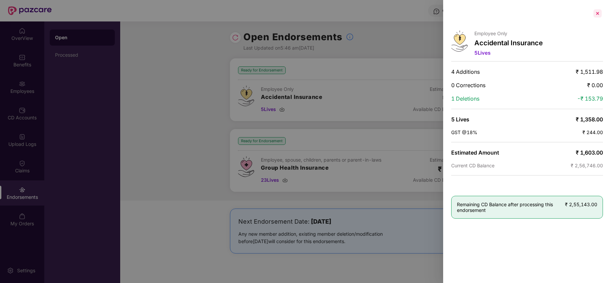
click at [598, 14] on div at bounding box center [598, 13] width 11 height 11
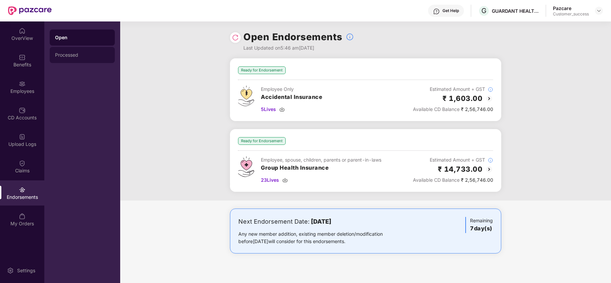
click at [62, 51] on div "Processed" at bounding box center [82, 55] width 65 height 16
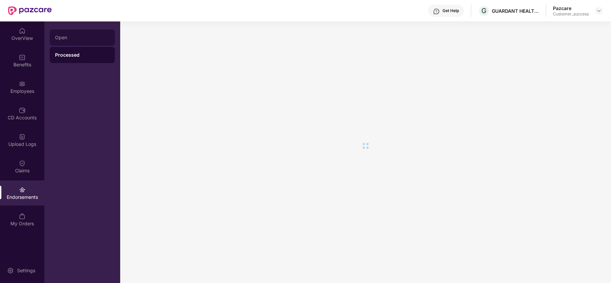
click at [67, 42] on div "Open" at bounding box center [82, 38] width 65 height 16
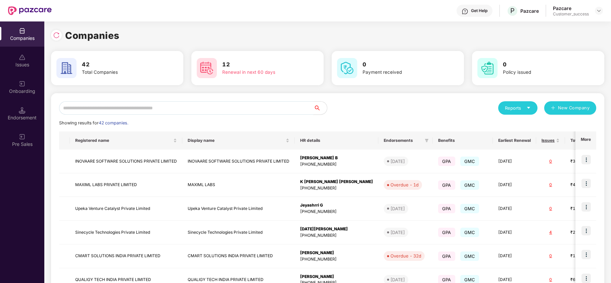
click at [170, 107] on input "text" at bounding box center [186, 107] width 255 height 13
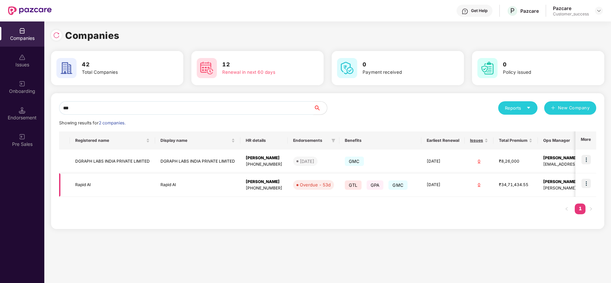
type input "***"
click at [588, 183] on img at bounding box center [586, 183] width 9 height 9
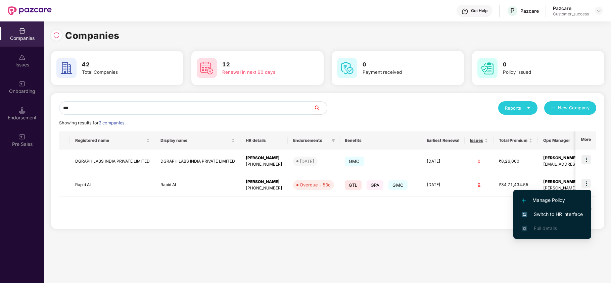
click at [555, 216] on span "Switch to HR interface" at bounding box center [552, 214] width 61 height 7
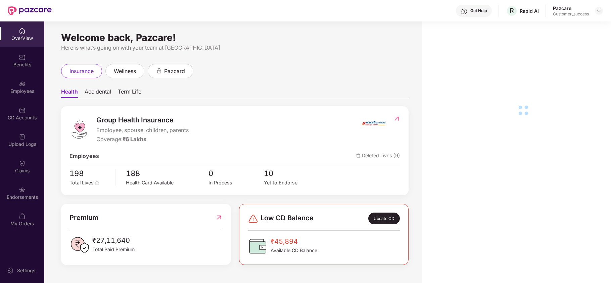
click at [26, 87] on div "Employees" at bounding box center [22, 87] width 44 height 25
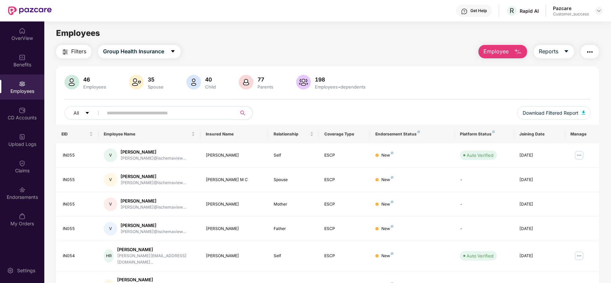
click at [132, 116] on input "text" at bounding box center [167, 113] width 121 height 10
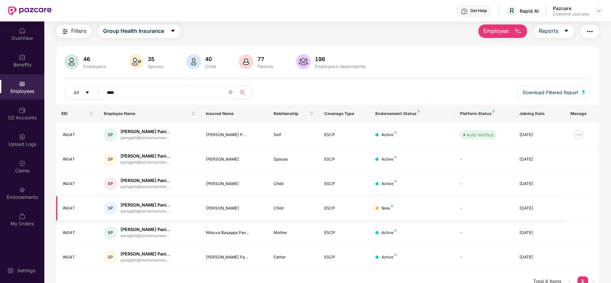
scroll to position [21, 0]
type input "****"
click at [578, 137] on img at bounding box center [579, 134] width 11 height 11
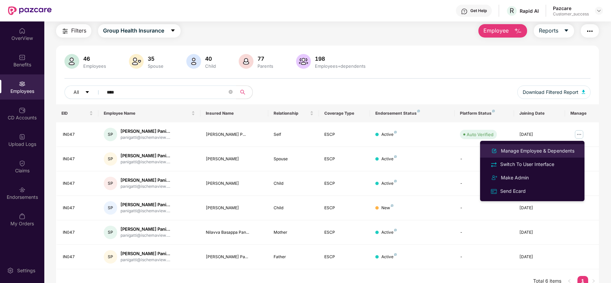
click at [542, 149] on div "Manage Employee & Dependents" at bounding box center [538, 150] width 76 height 7
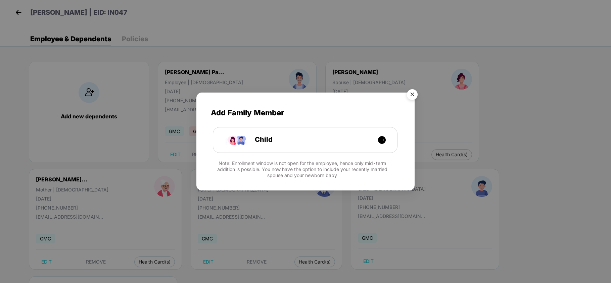
click at [414, 92] on img "Close" at bounding box center [412, 95] width 19 height 19
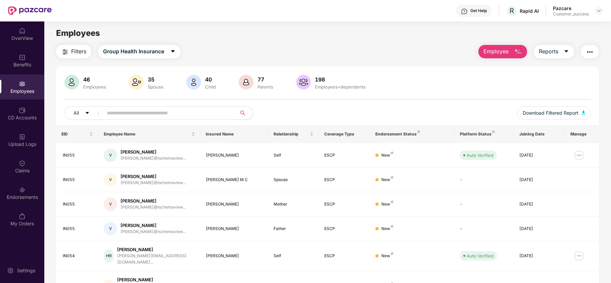
click at [133, 110] on input "text" at bounding box center [167, 113] width 121 height 10
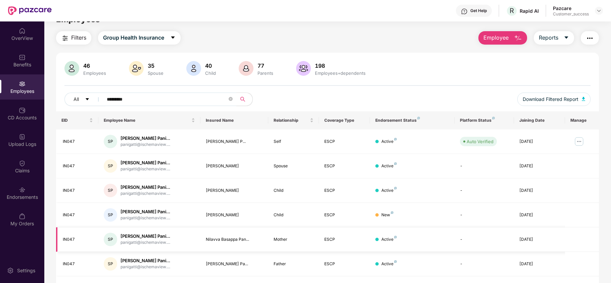
scroll to position [13, 0]
type input "*********"
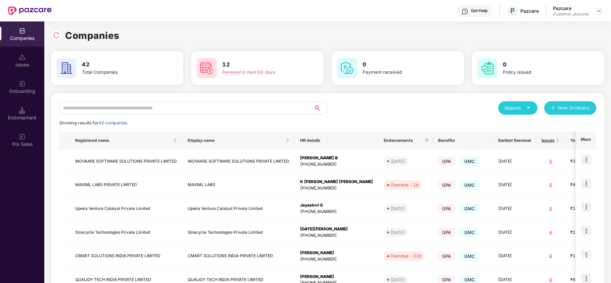
click at [156, 111] on input "text" at bounding box center [186, 107] width 255 height 13
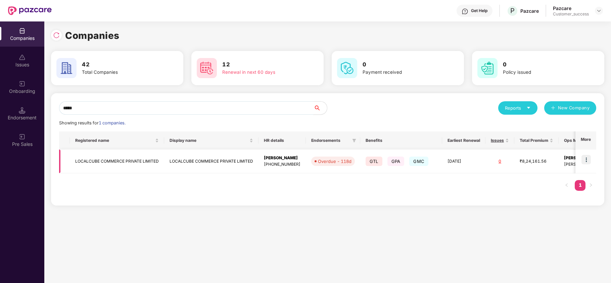
type input "*****"
click at [588, 158] on img at bounding box center [586, 159] width 9 height 9
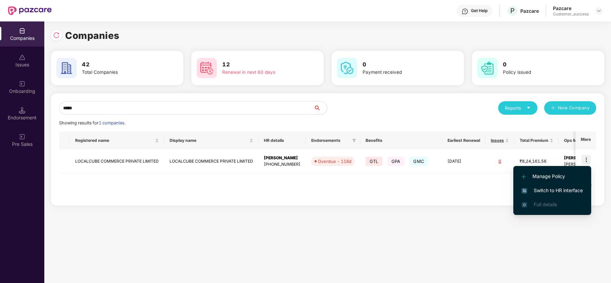
click at [567, 187] on span "Switch to HR interface" at bounding box center [552, 190] width 61 height 7
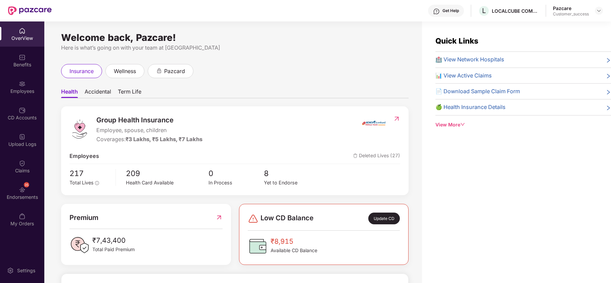
click at [26, 106] on div "CD Accounts" at bounding box center [22, 113] width 44 height 25
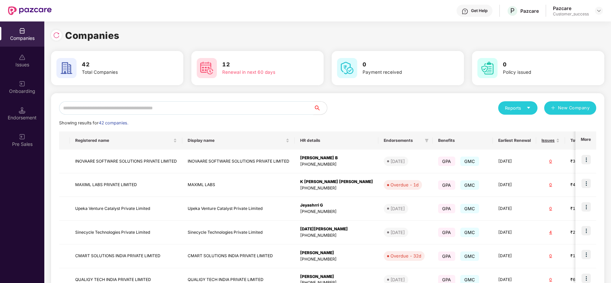
click at [181, 110] on input "text" at bounding box center [186, 107] width 255 height 13
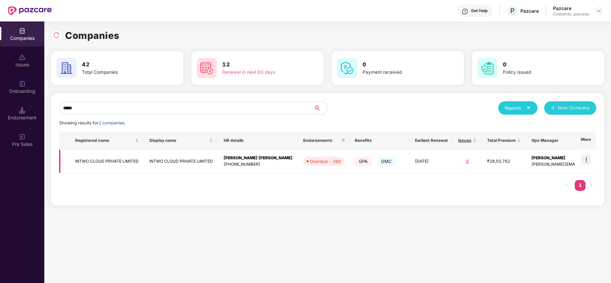
type input "*****"
click at [587, 160] on img at bounding box center [586, 159] width 9 height 9
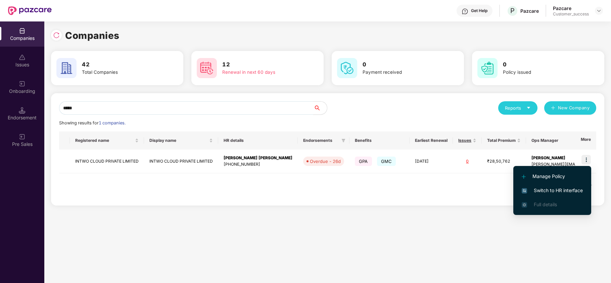
click at [572, 190] on span "Switch to HR interface" at bounding box center [552, 190] width 61 height 7
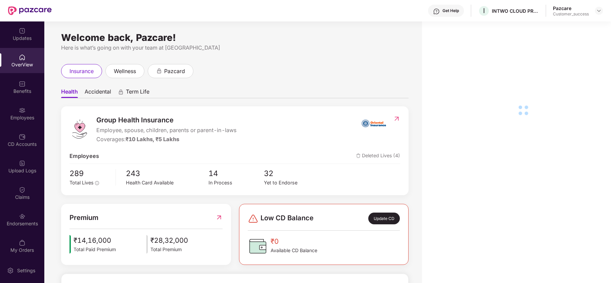
click at [21, 114] on div "Employees" at bounding box center [22, 113] width 44 height 25
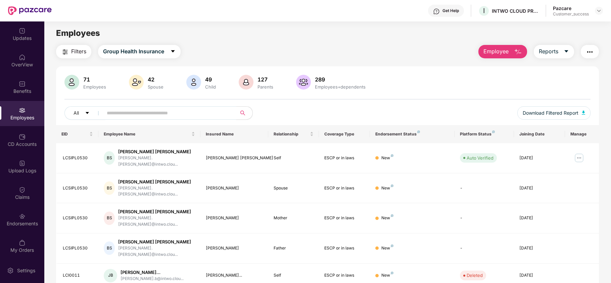
click at [127, 112] on input "text" at bounding box center [167, 113] width 121 height 10
paste input "**********"
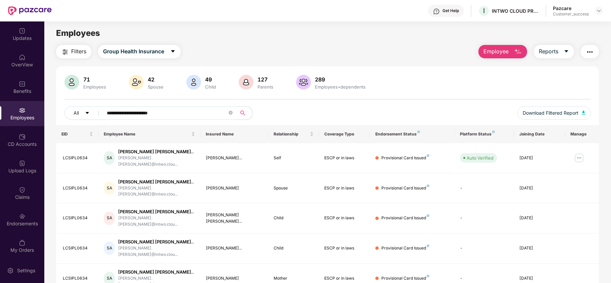
type input "**********"
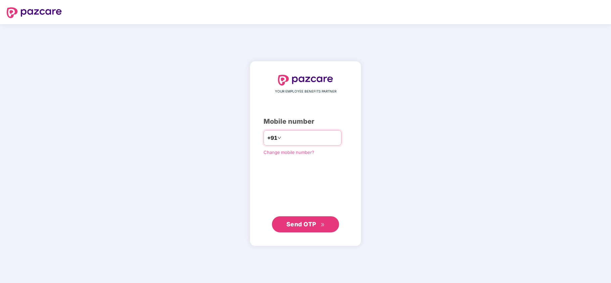
paste input "**********"
type input "**********"
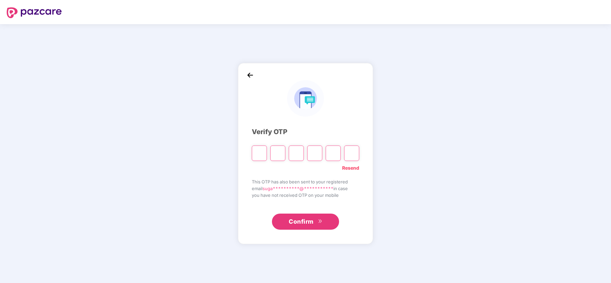
paste input "*"
type input "*"
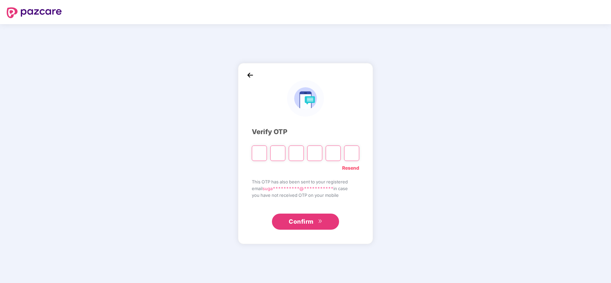
type input "*"
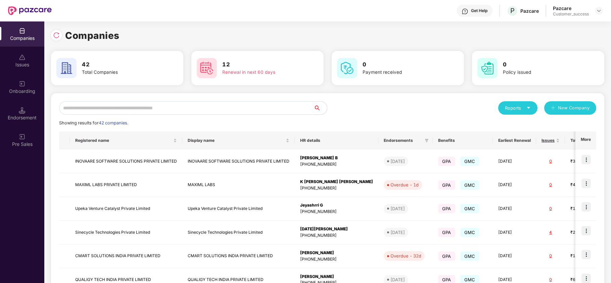
click at [475, 8] on div "Get Help" at bounding box center [479, 10] width 16 height 5
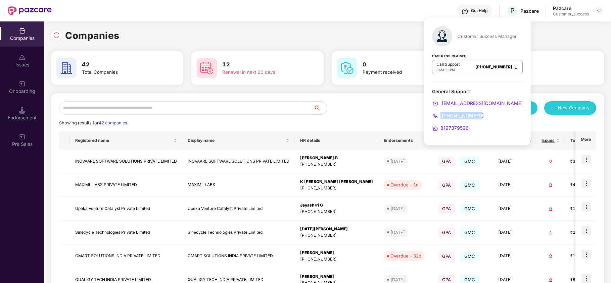
drag, startPoint x: 487, startPoint y: 117, endPoint x: 439, endPoint y: 114, distance: 47.8
click at [439, 114] on div "080-3783-4753" at bounding box center [477, 115] width 91 height 7
copy span "080-3783-4753"
click at [229, 108] on input "text" at bounding box center [186, 107] width 255 height 13
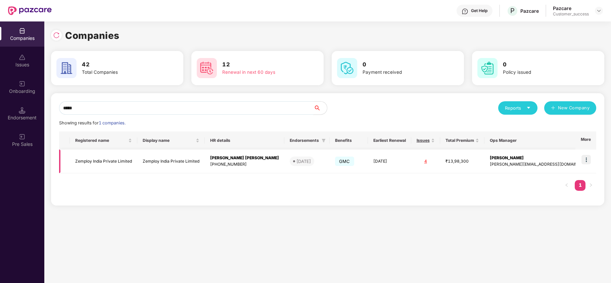
type input "*****"
click at [587, 161] on img at bounding box center [586, 159] width 9 height 9
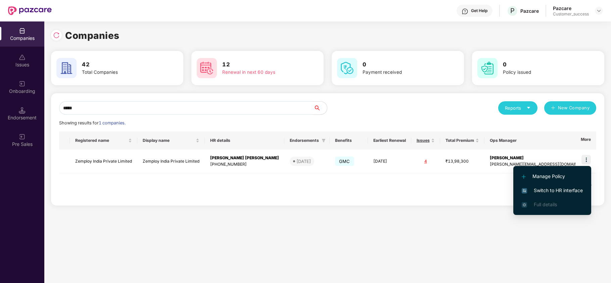
click at [566, 187] on span "Switch to HR interface" at bounding box center [552, 190] width 61 height 7
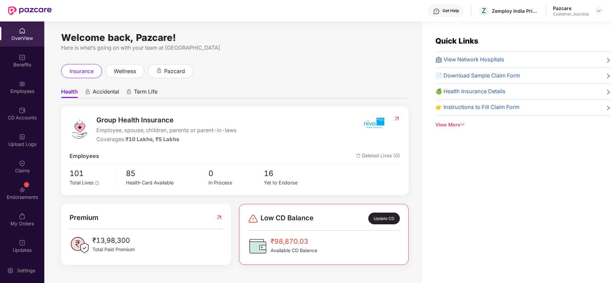
click at [22, 89] on div "Employees" at bounding box center [22, 91] width 44 height 7
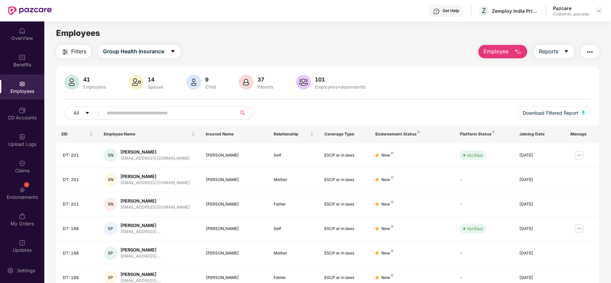
click at [148, 114] on input "text" at bounding box center [167, 113] width 121 height 10
paste input "******"
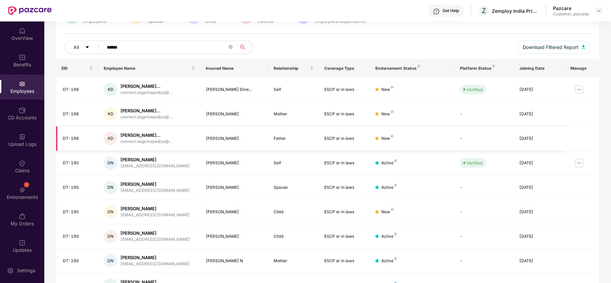
scroll to position [77, 0]
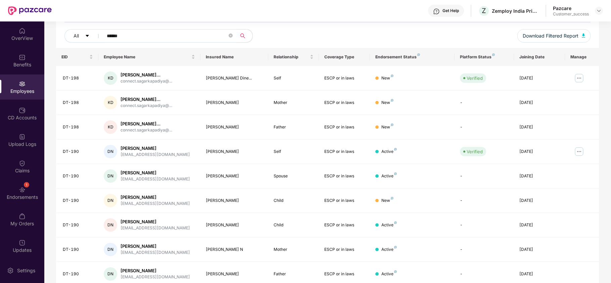
type input "******"
